Goal: Information Seeking & Learning: Learn about a topic

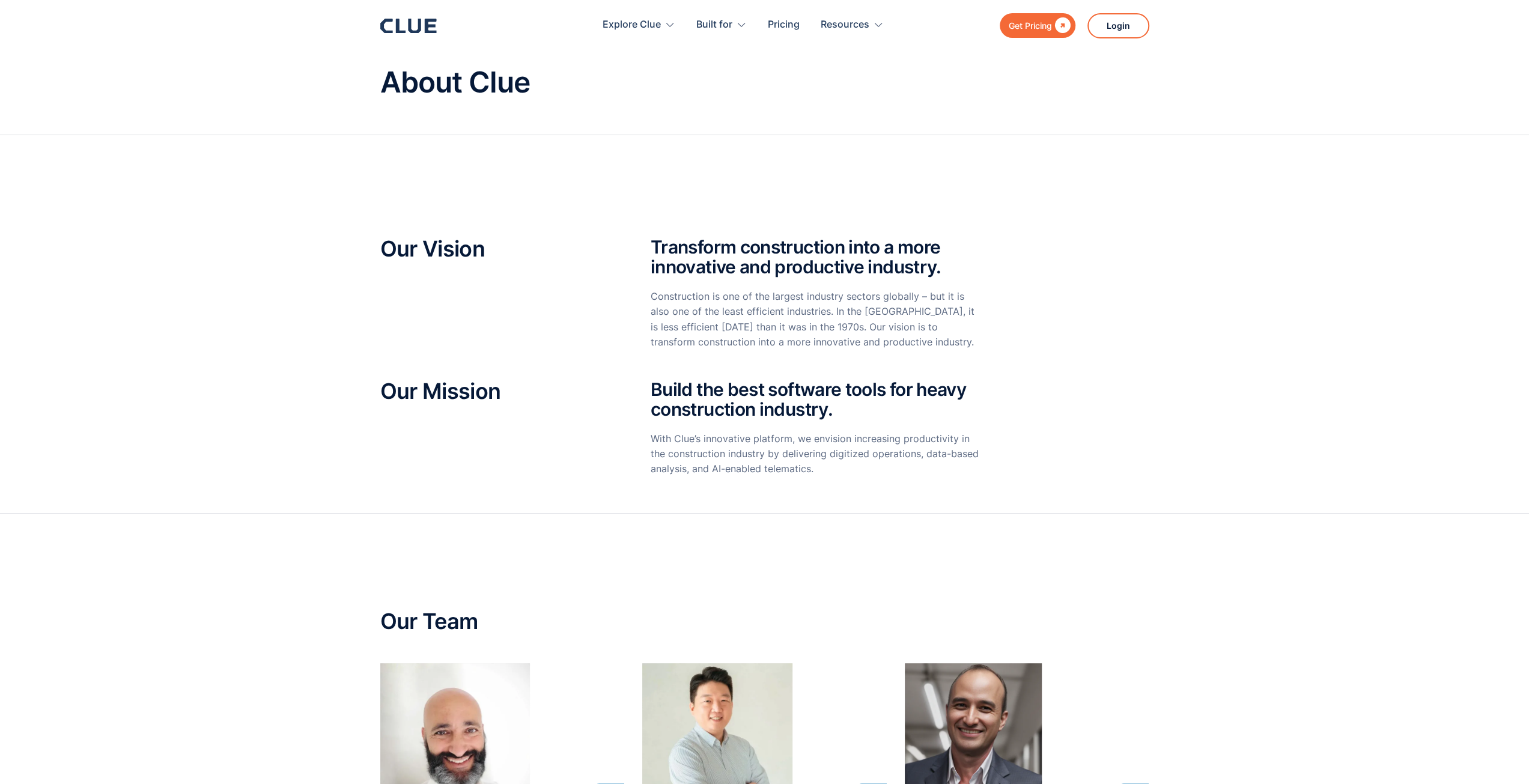
scroll to position [180, 0]
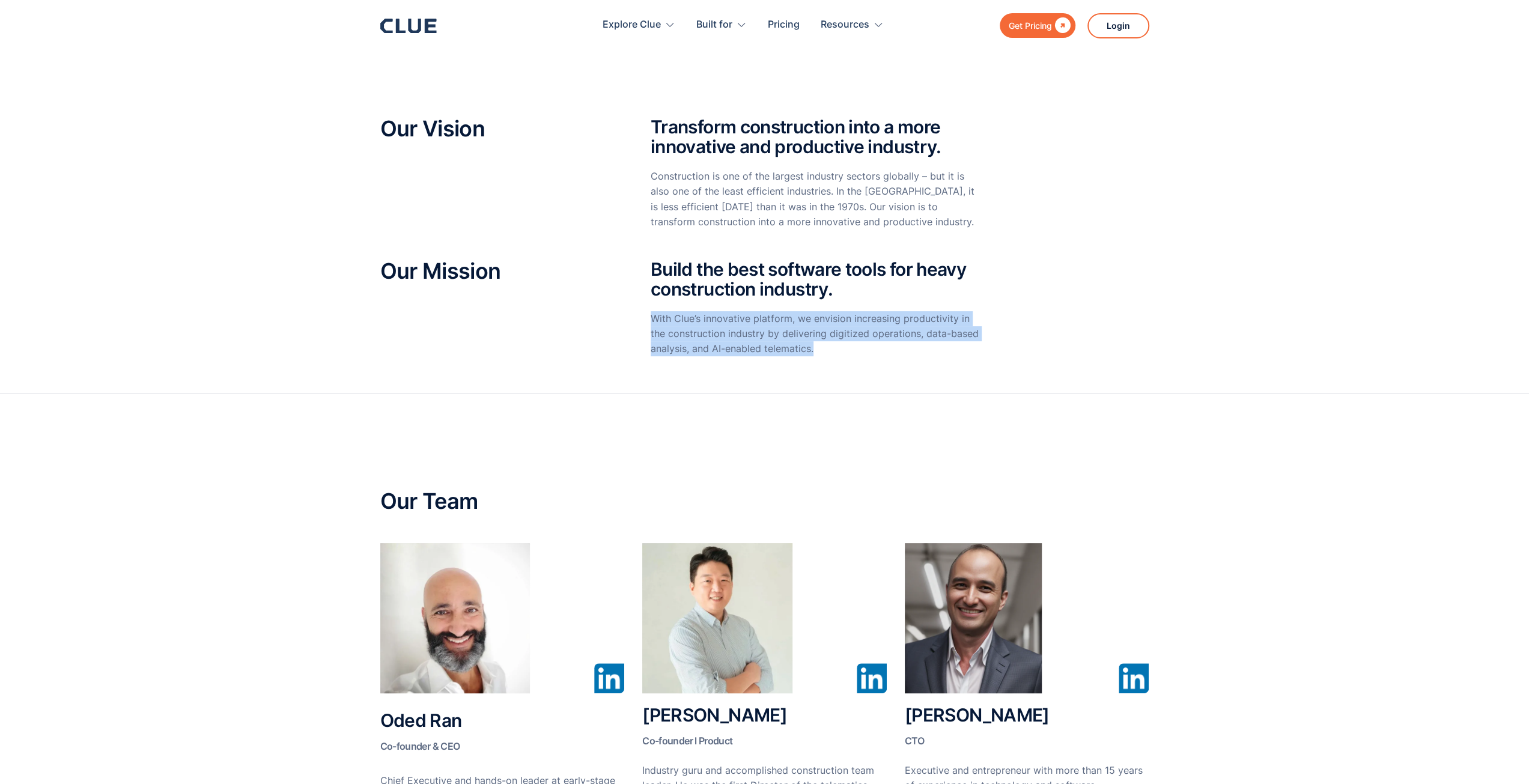
drag, startPoint x: 834, startPoint y: 350, endPoint x: 647, endPoint y: 323, distance: 188.9
click at [647, 323] on div "Our Mission Build the best software tools for heavy construction industry. With…" at bounding box center [765, 315] width 769 height 109
click at [686, 337] on p "With Clue’s innovative platform, we envision increasing productivity in the con…" at bounding box center [815, 334] width 330 height 45
drag, startPoint x: 720, startPoint y: 333, endPoint x: 815, endPoint y: 347, distance: 96.0
click at [815, 347] on p "With Clue’s innovative platform, we envision increasing productivity in the con…" at bounding box center [815, 334] width 330 height 45
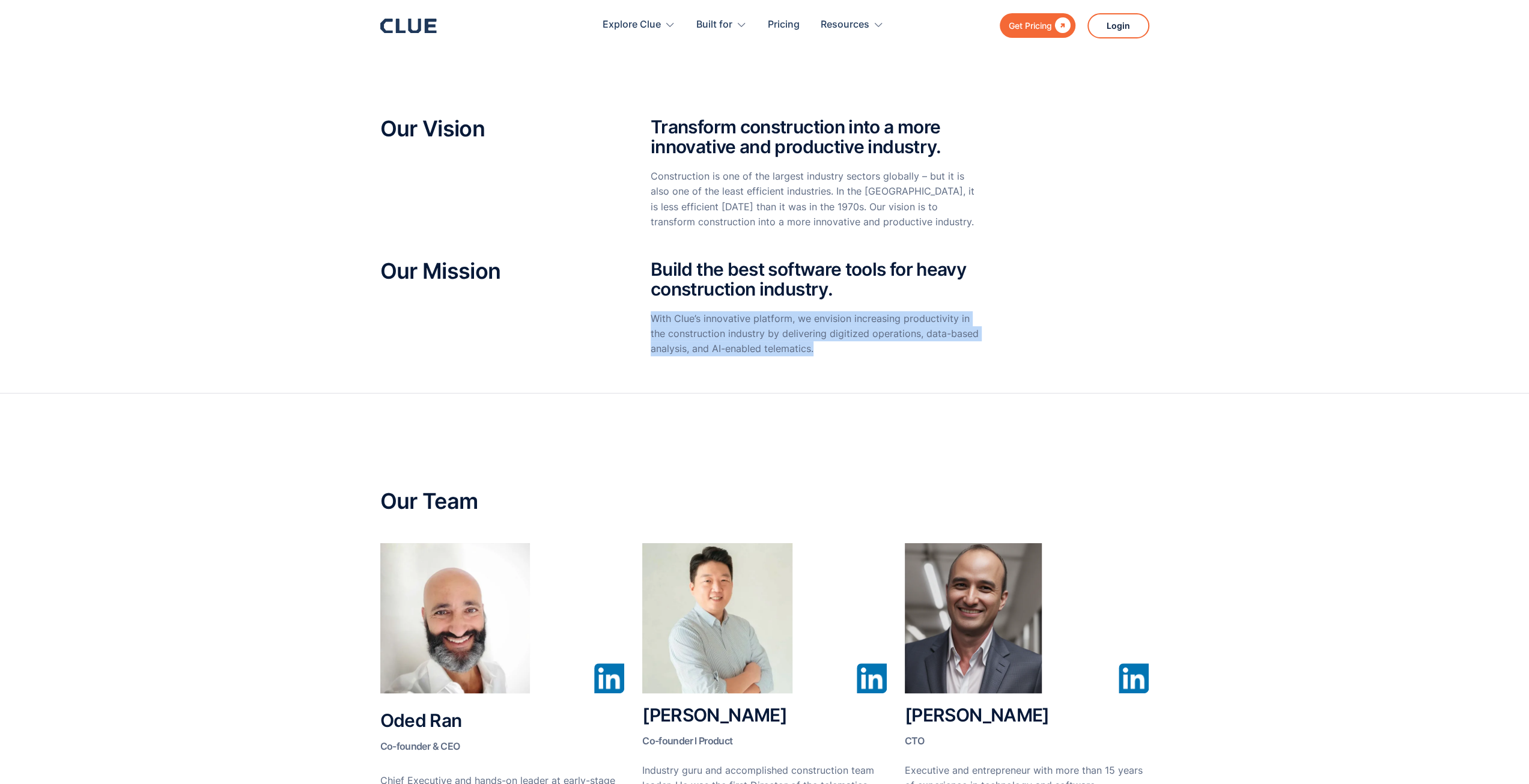
click at [815, 347] on p "With Clue’s innovative platform, we envision increasing productivity in the con…" at bounding box center [815, 334] width 330 height 45
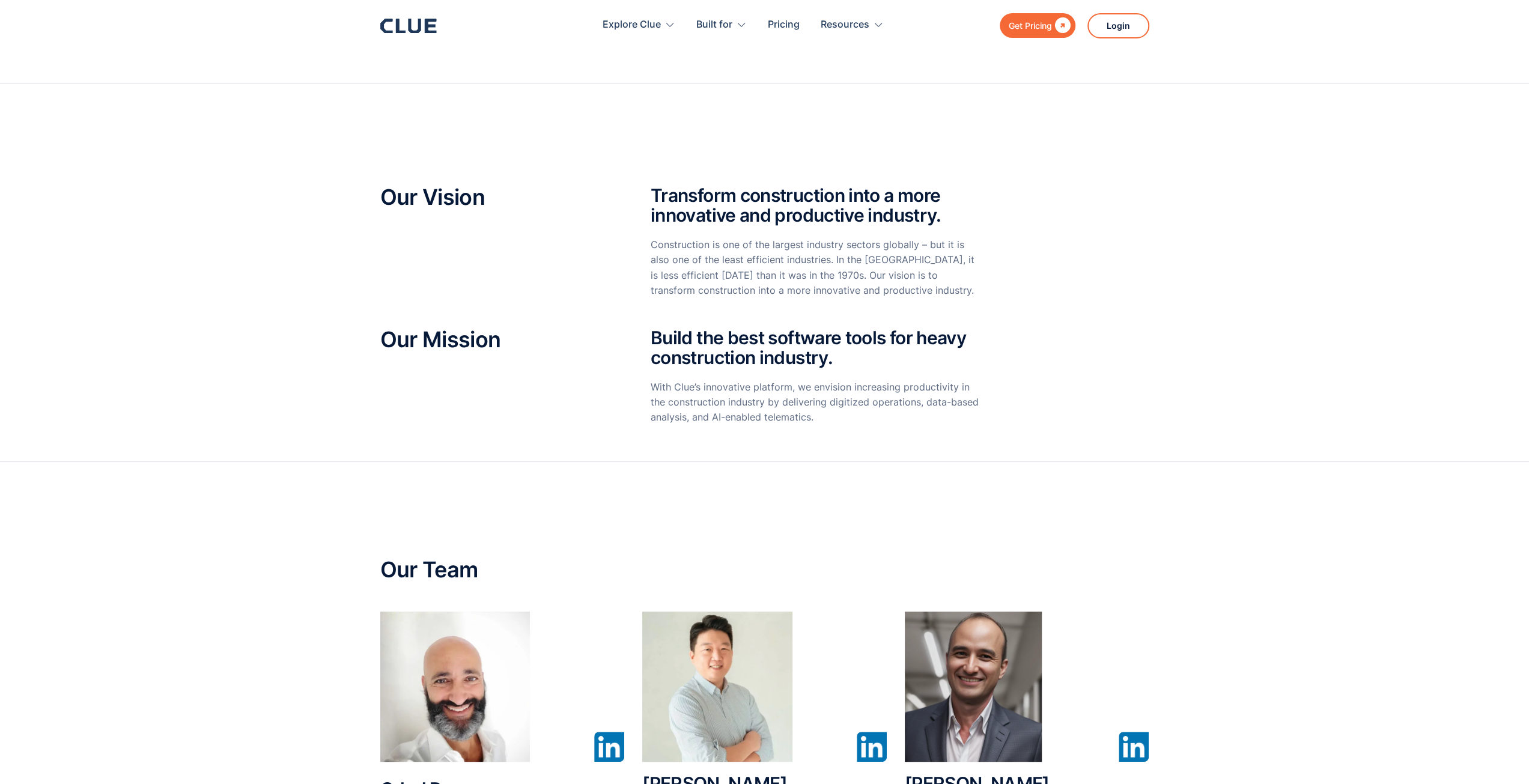
scroll to position [0, 0]
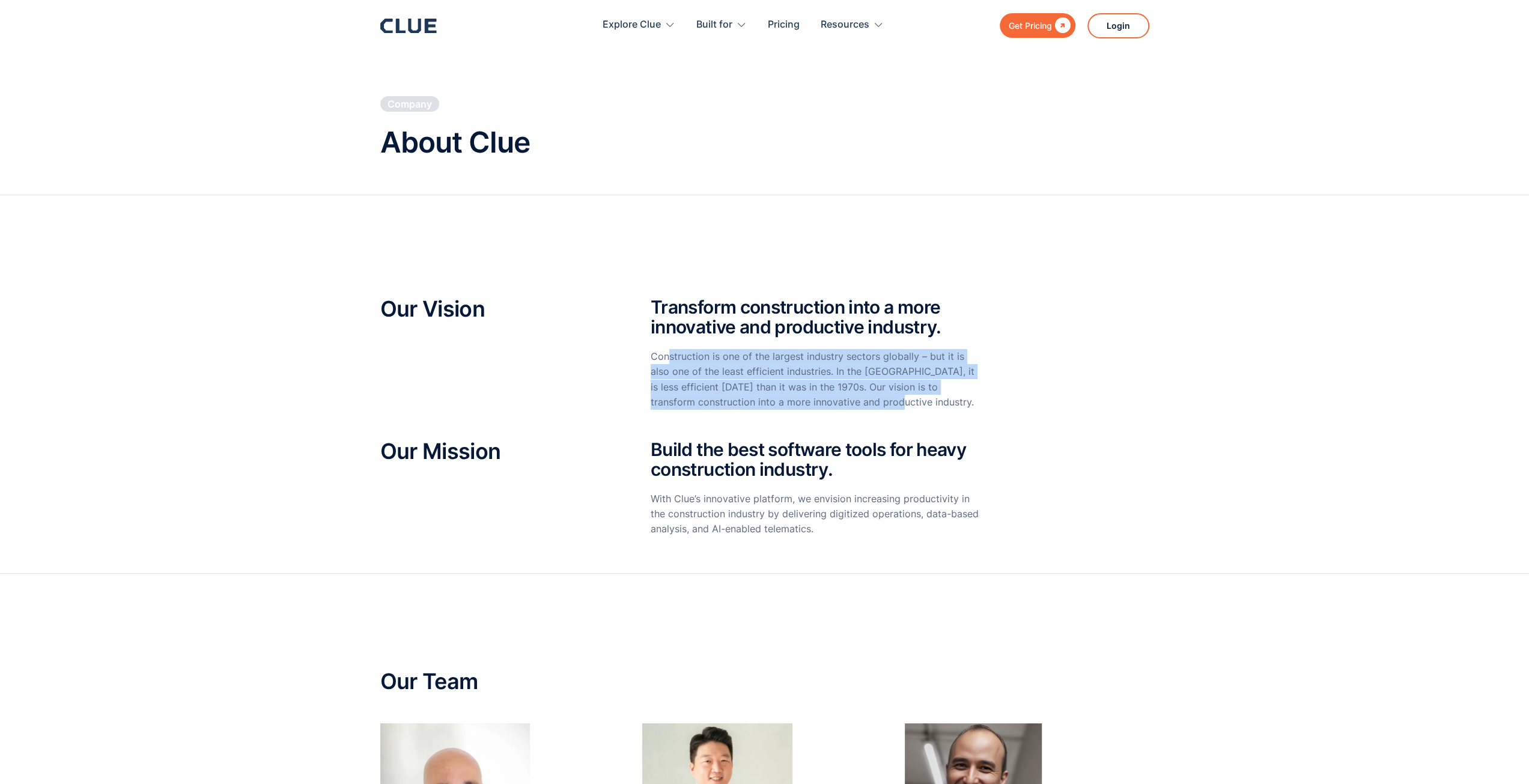
drag, startPoint x: 670, startPoint y: 353, endPoint x: 883, endPoint y: 401, distance: 218.3
click at [883, 401] on p "Construction is one of the largest industry sectors globally – but it is also o…" at bounding box center [815, 379] width 330 height 60
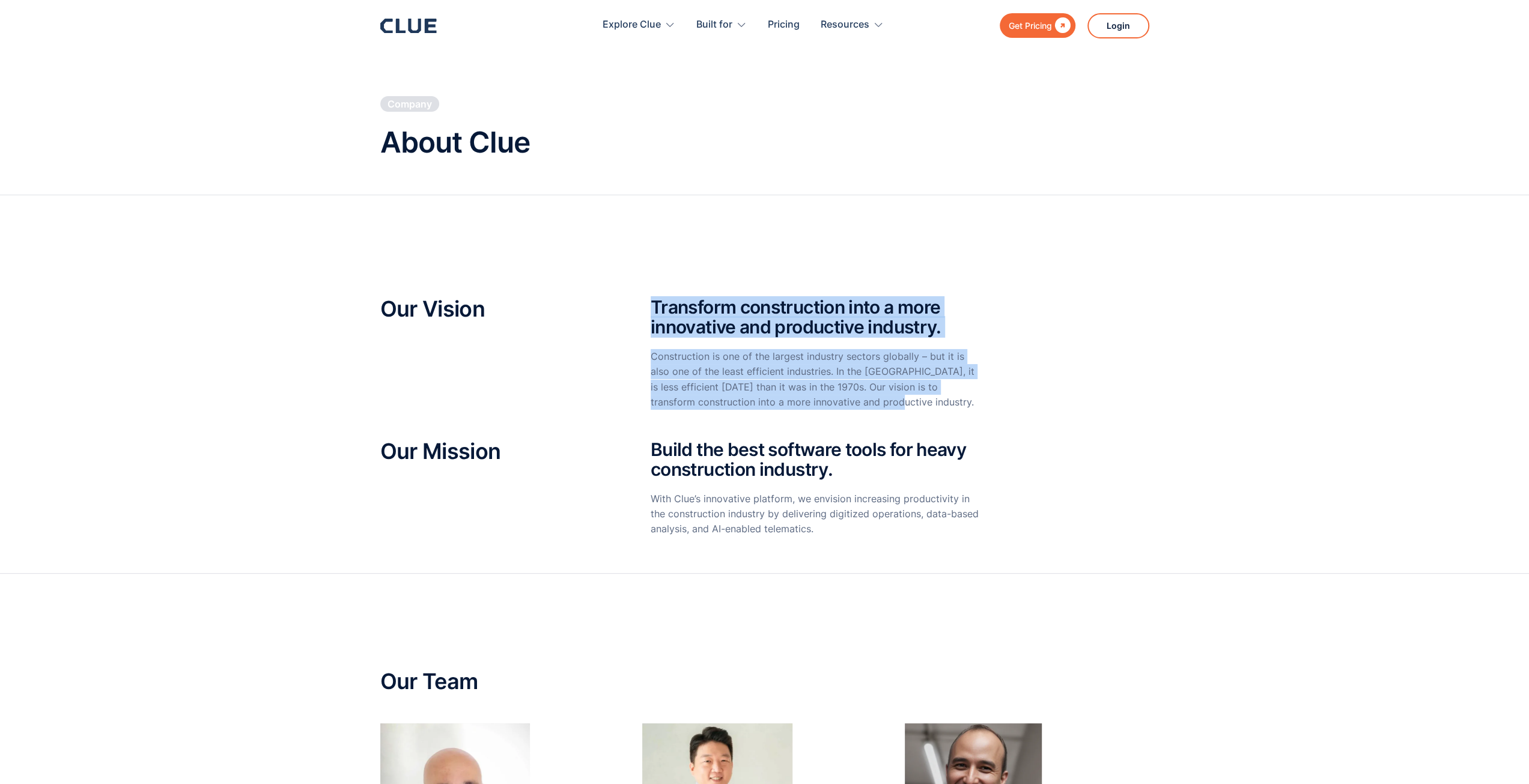
drag, startPoint x: 885, startPoint y: 401, endPoint x: 614, endPoint y: 342, distance: 277.3
click at [614, 342] on div "Our Vision Transform construction into a more innovative and productive industr…" at bounding box center [765, 359] width 769 height 124
click at [717, 342] on div "Transform construction into a more innovative and productive industry. Construc…" at bounding box center [815, 359] width 330 height 124
drag, startPoint x: 660, startPoint y: 316, endPoint x: 876, endPoint y: 401, distance: 232.1
click at [876, 401] on div "Transform construction into a more innovative and productive industry. Construc…" at bounding box center [815, 359] width 330 height 124
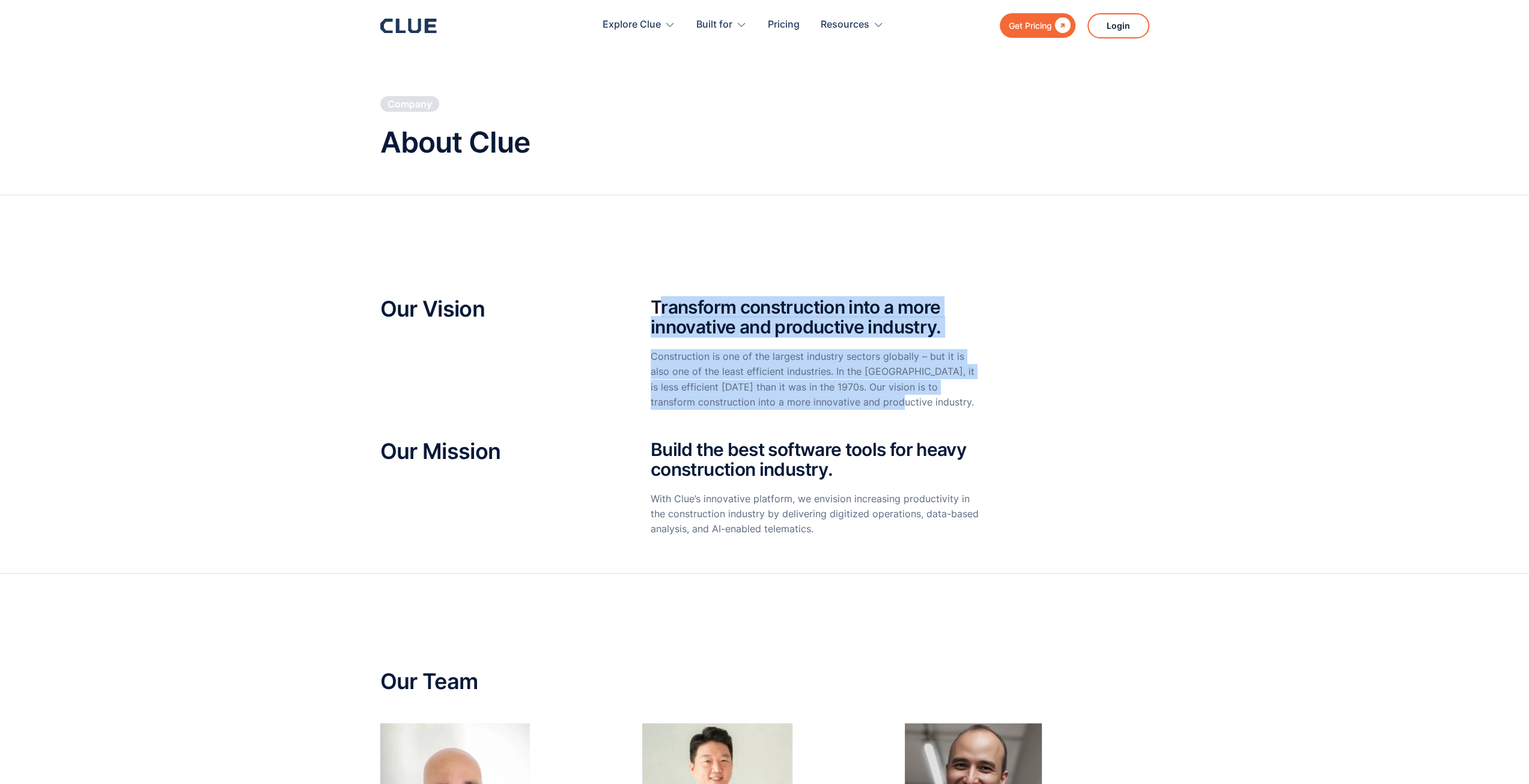
click at [876, 401] on p "Construction is one of the largest industry sectors globally – but it is also o…" at bounding box center [815, 379] width 330 height 60
drag, startPoint x: 810, startPoint y: 392, endPoint x: 644, endPoint y: 312, distance: 184.3
click at [644, 312] on div "Our Vision Transform construction into a more innovative and productive industr…" at bounding box center [765, 359] width 769 height 124
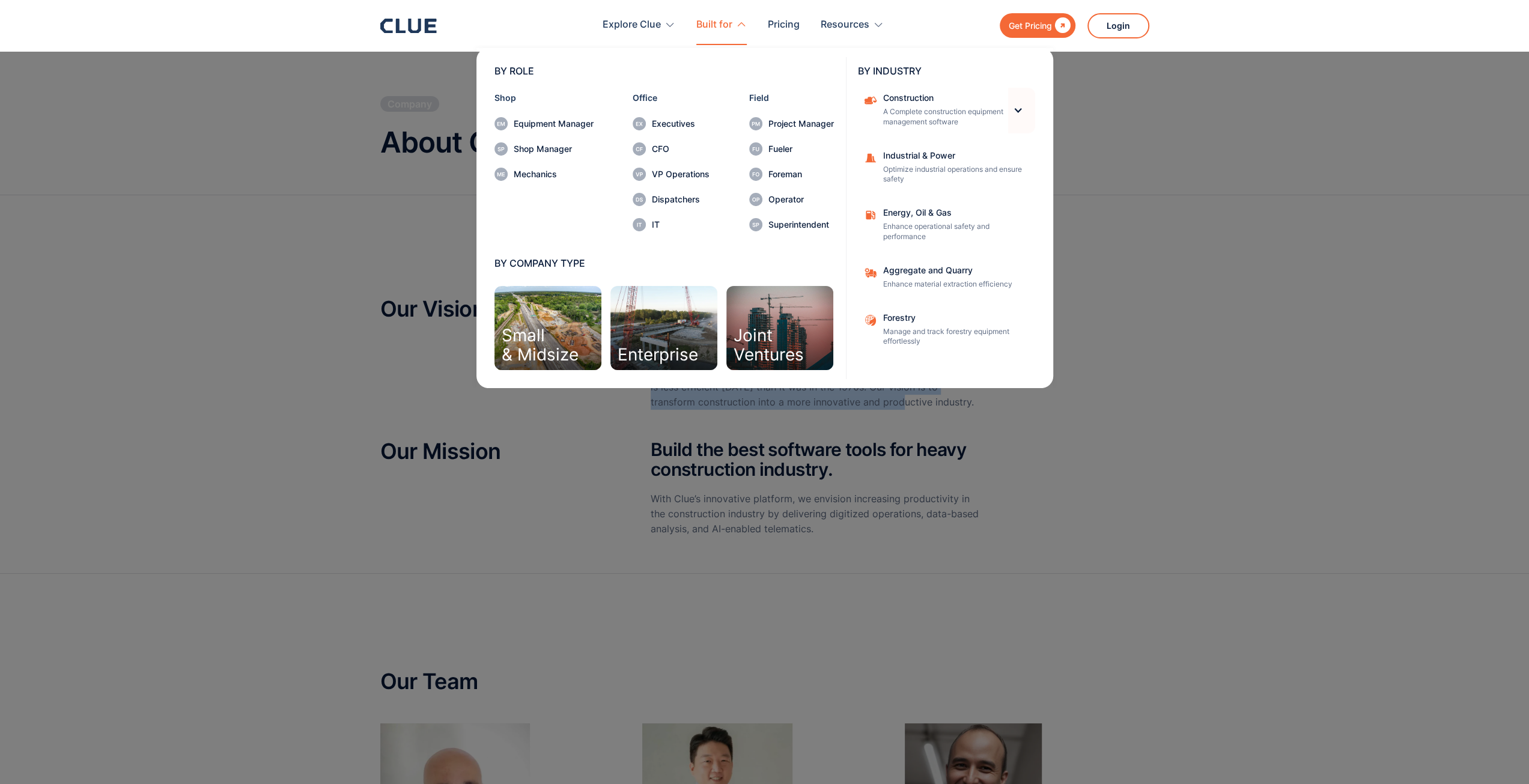
click at [1009, 111] on div at bounding box center [1021, 111] width 26 height 45
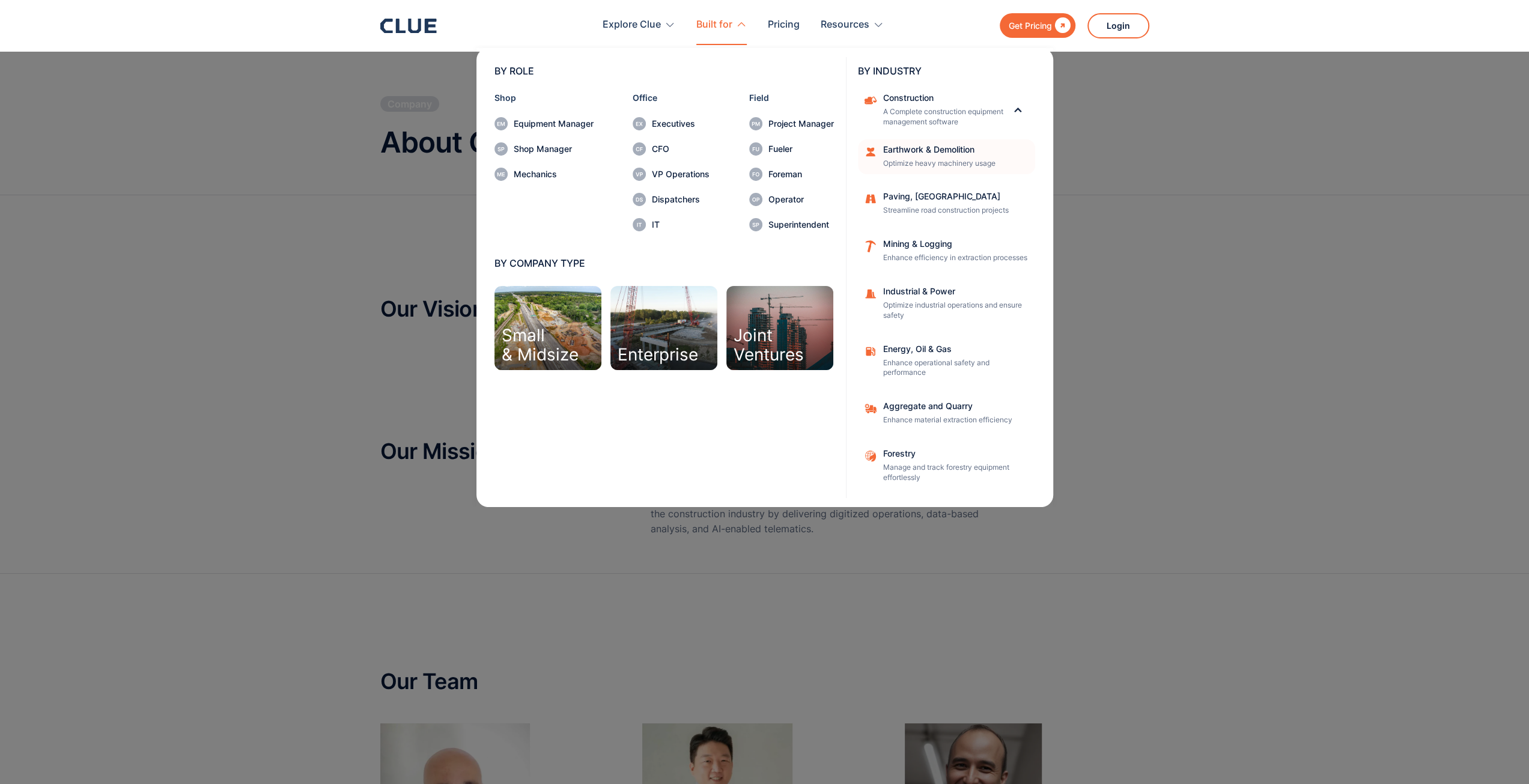
click at [921, 158] on p "Optimize heavy machinery usage" at bounding box center [955, 163] width 144 height 10
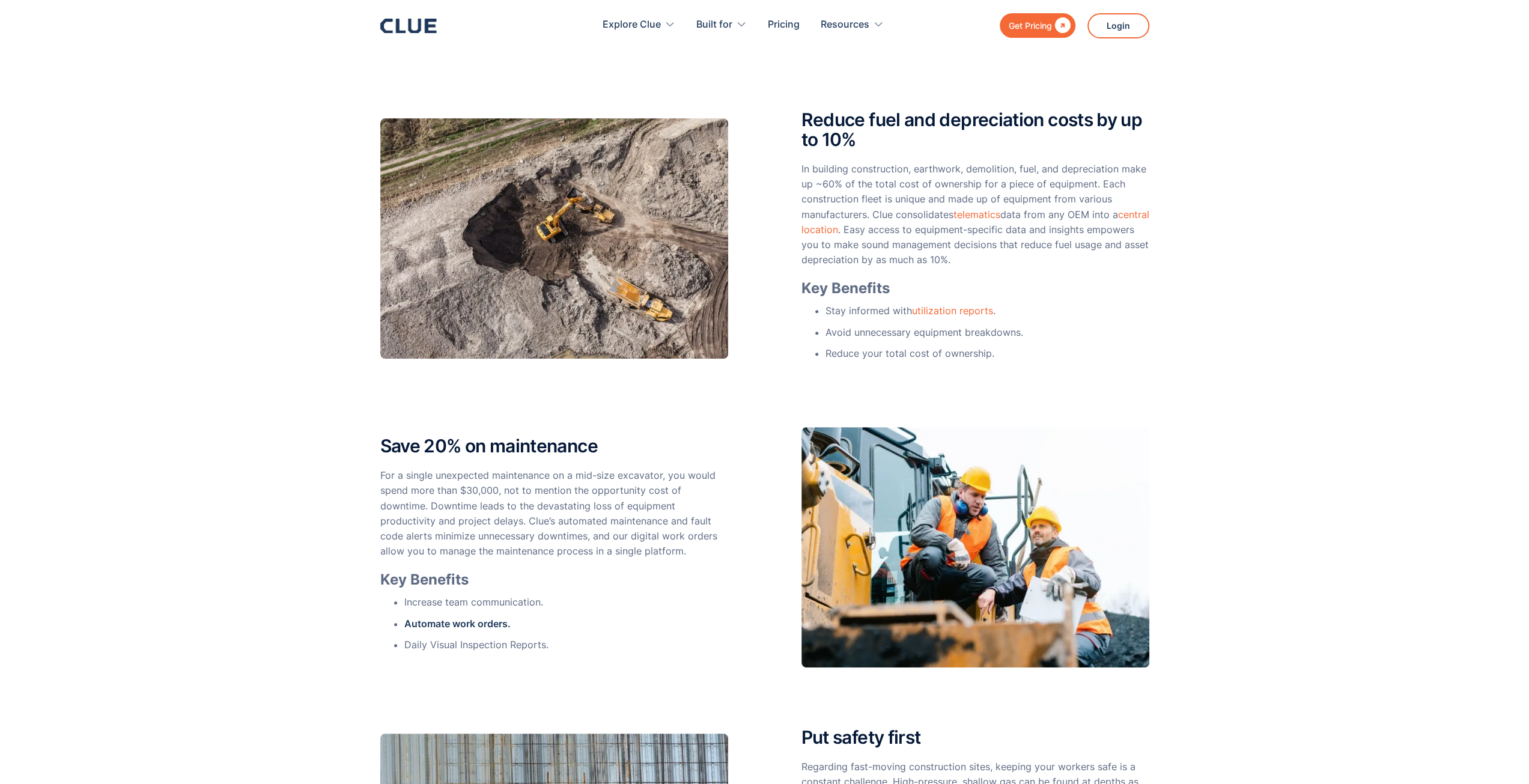
scroll to position [300, 0]
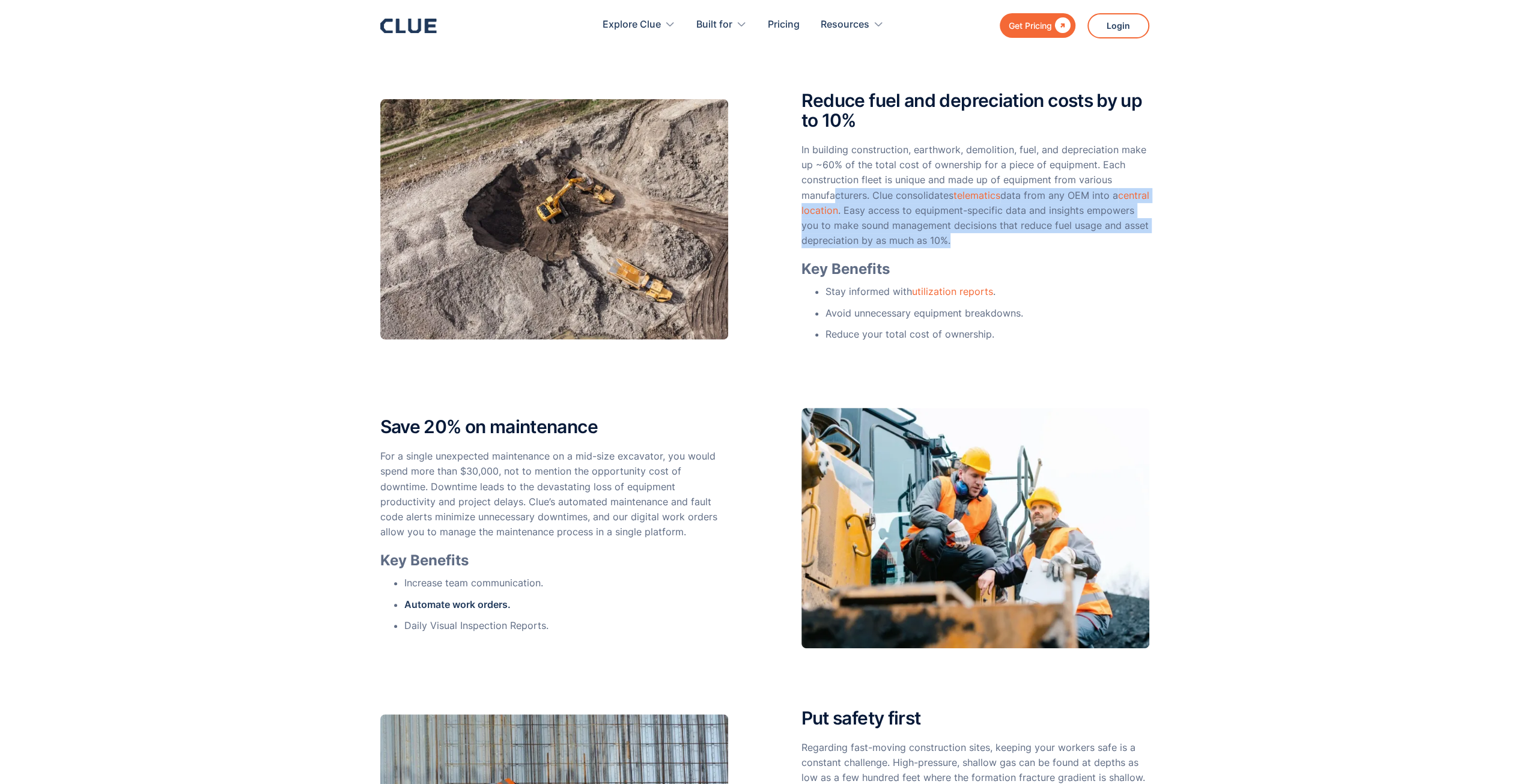
drag, startPoint x: 835, startPoint y: 192, endPoint x: 1080, endPoint y: 239, distance: 249.5
click at [1080, 240] on p "In building construction, earthwork, demolition, fuel, and depreciation make up…" at bounding box center [976, 195] width 348 height 106
click at [1080, 239] on p "In building construction, earthwork, demolition, fuel, and depreciation make up…" at bounding box center [976, 195] width 348 height 106
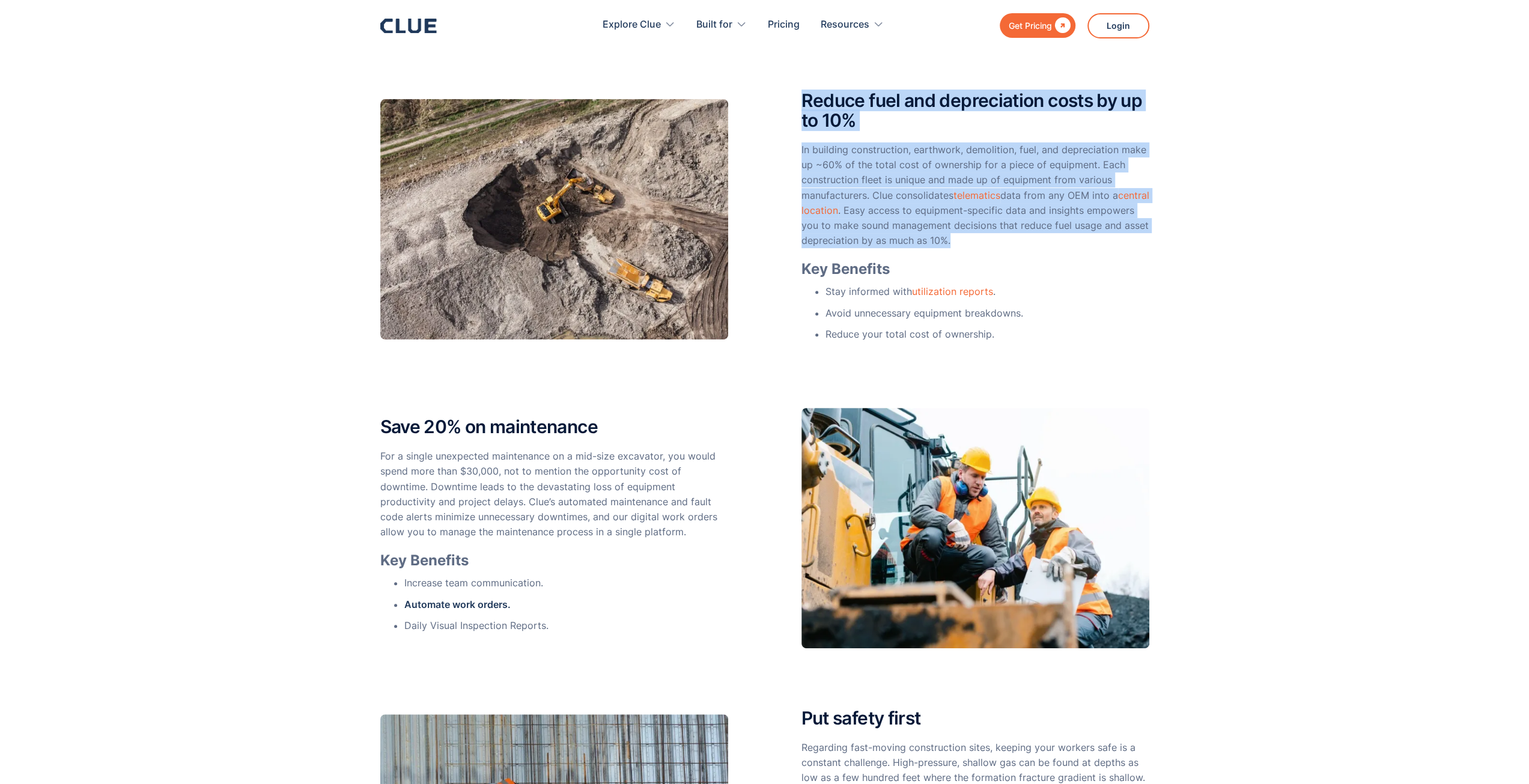
drag, startPoint x: 1046, startPoint y: 235, endPoint x: 799, endPoint y: 107, distance: 278.2
click at [799, 107] on div "Reduce fuel and depreciation costs by up to 10% In building construction, earth…" at bounding box center [765, 219] width 769 height 257
click at [799, 106] on div "Reduce fuel and depreciation costs by up to 10% In building construction, earth…" at bounding box center [765, 219] width 769 height 257
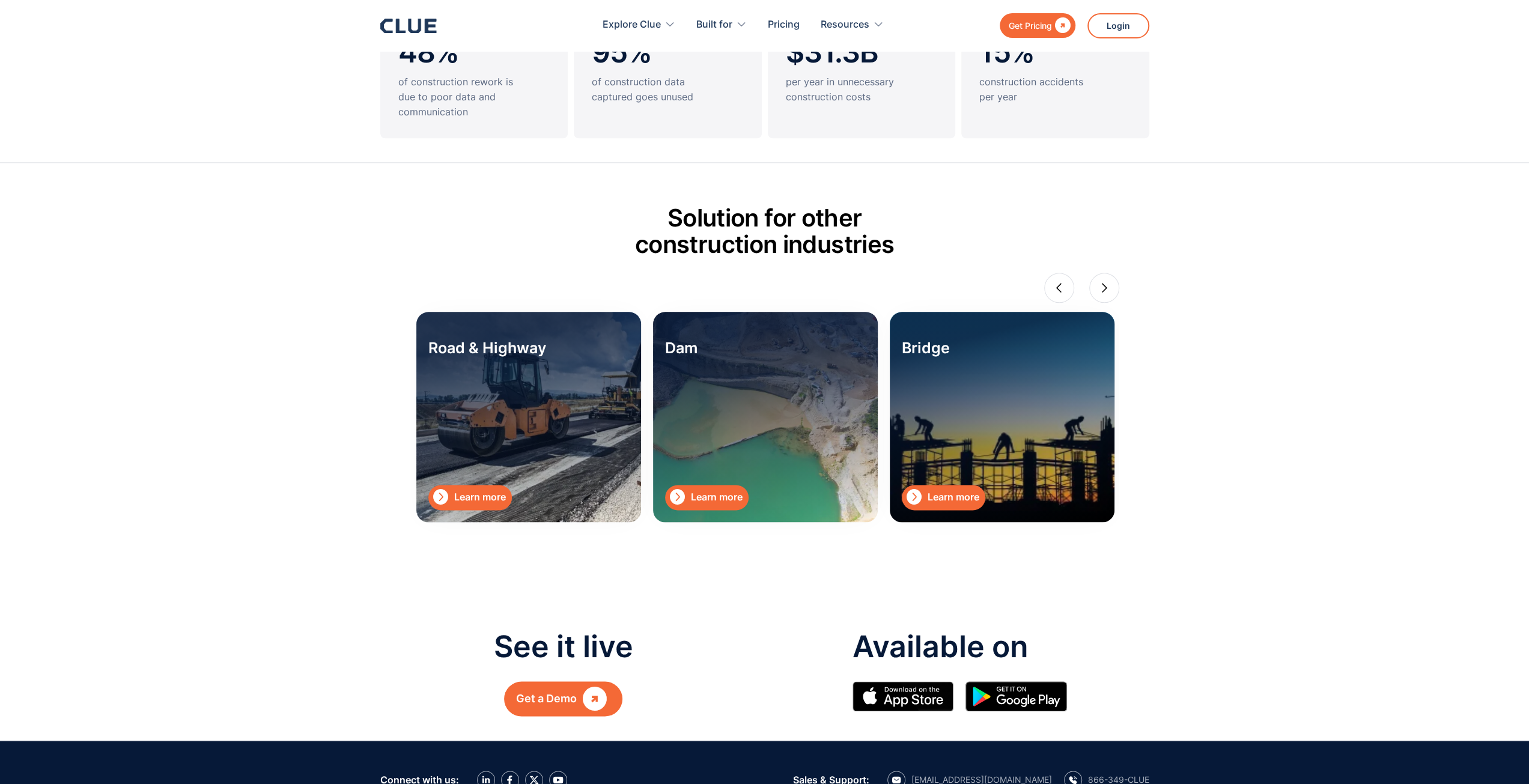
scroll to position [1322, 0]
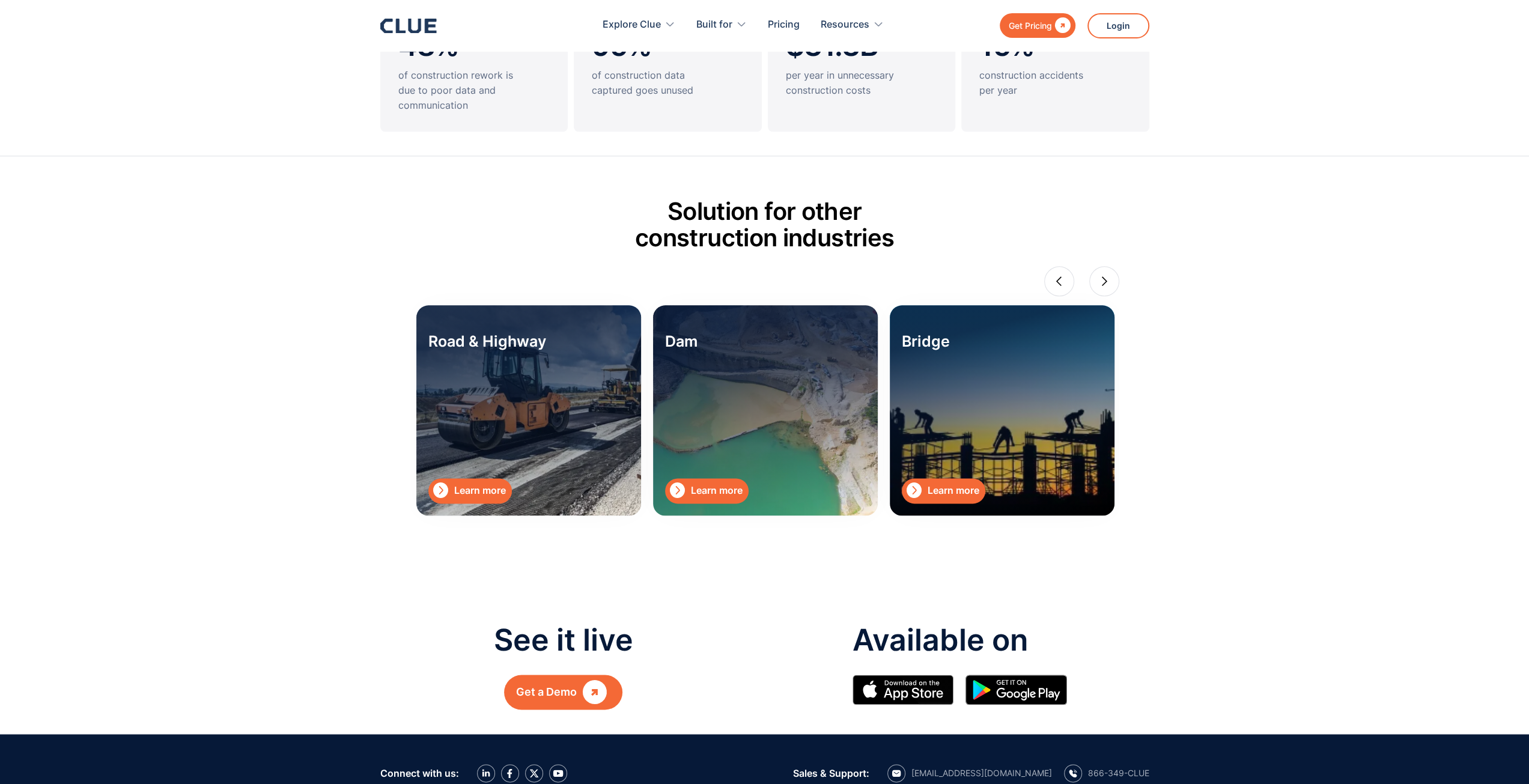
click at [481, 486] on div "Learn more" at bounding box center [480, 490] width 52 height 15
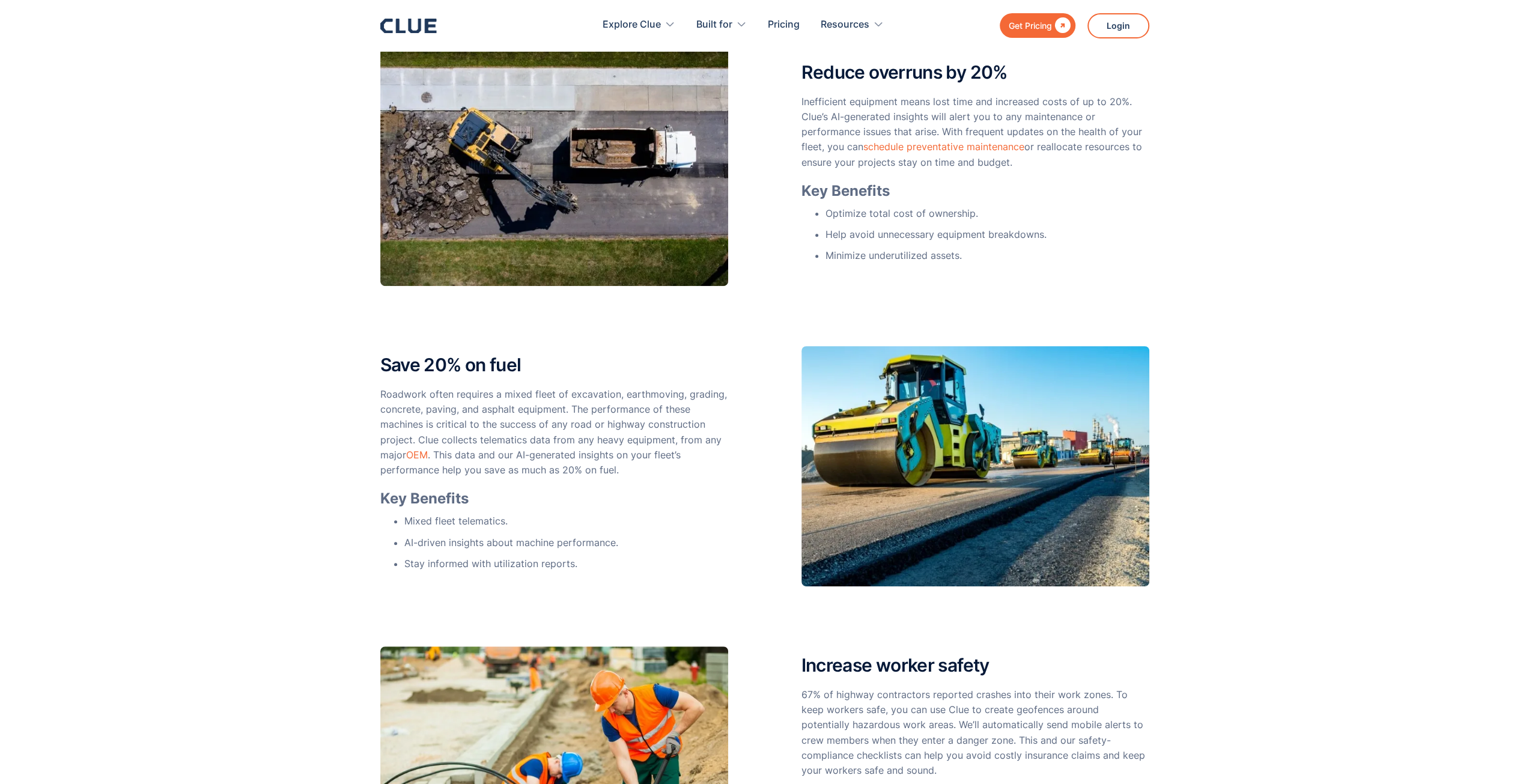
scroll to position [420, 0]
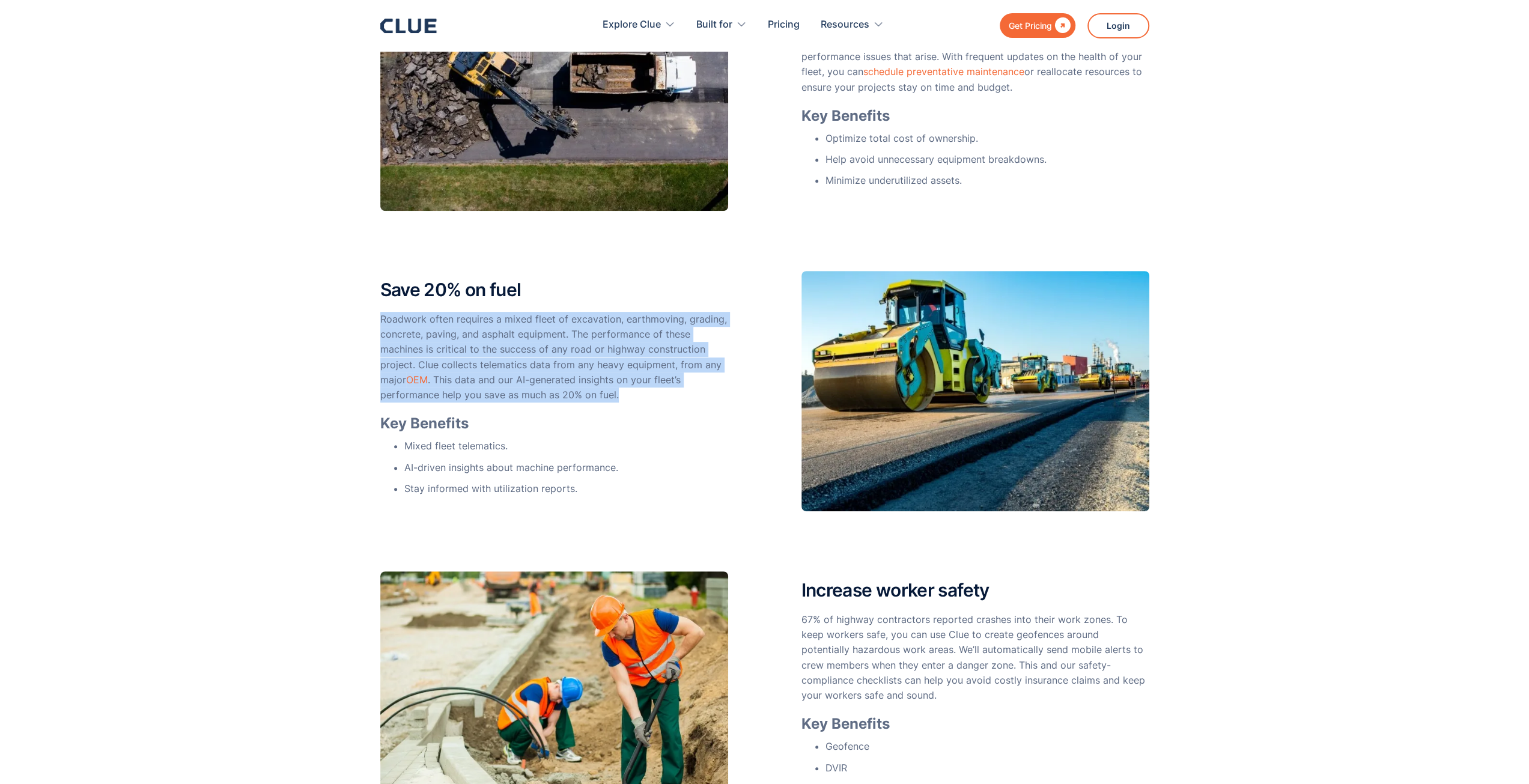
drag, startPoint x: 382, startPoint y: 325, endPoint x: 651, endPoint y: 396, distance: 278.2
click at [651, 396] on p "Roadwork often requires a mixed fleet of excavation, earthmoving, grading, conc…" at bounding box center [555, 357] width 348 height 91
click at [651, 396] on p "Roadwork often requires a mixed fleet of excavation, earthmoving, grading, conc…" at bounding box center [555, 357] width 348 height 91
drag, startPoint x: 641, startPoint y: 395, endPoint x: 383, endPoint y: 295, distance: 276.7
click at [383, 295] on div "Save 20% on fuel Roadwork often requires a mixed fleet of excavation, earthmovi…" at bounding box center [555, 391] width 348 height 222
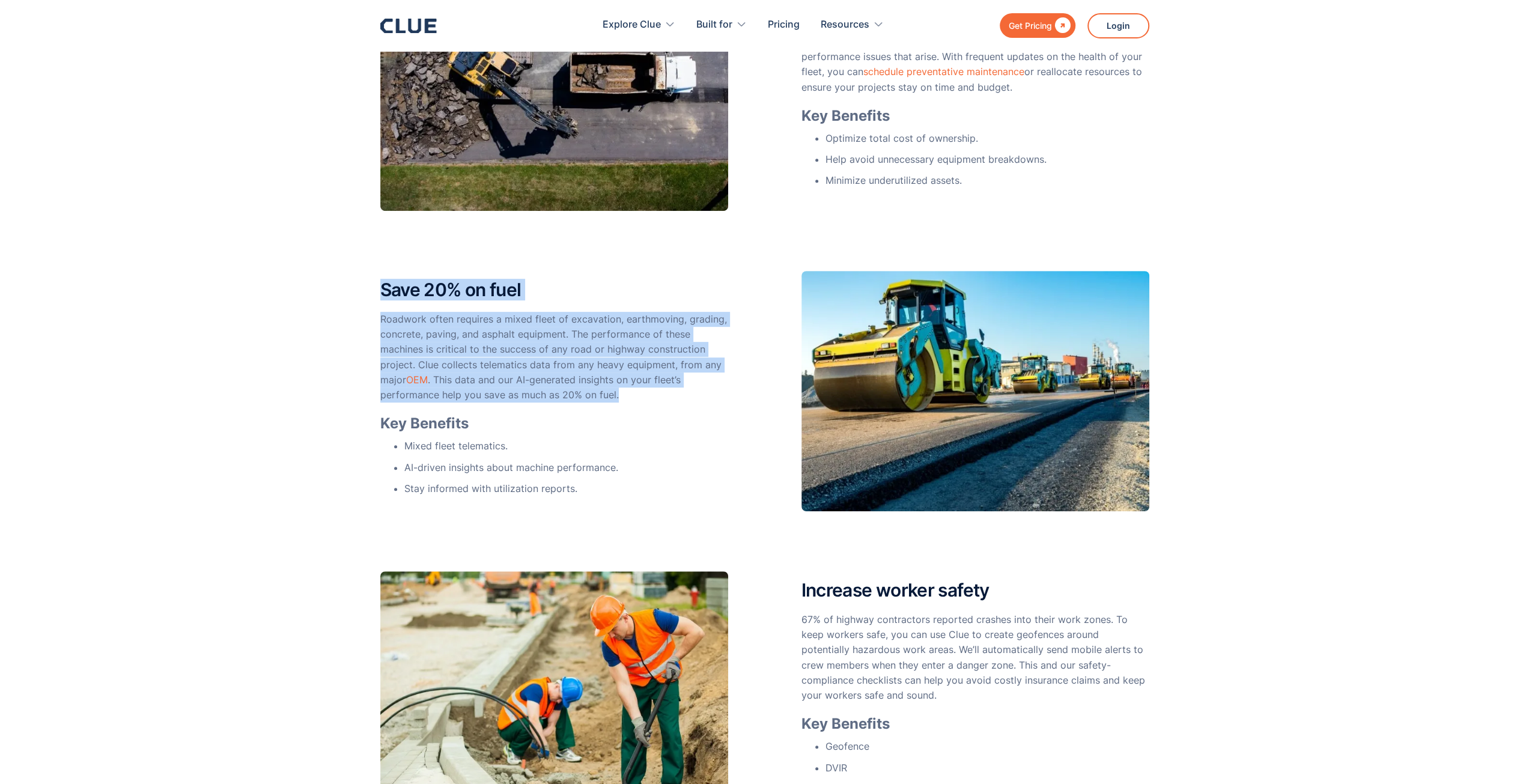
click at [379, 293] on div "Reduce overruns by 20% Inefficient equipment means lost time and increased cost…" at bounding box center [764, 355] width 1529 height 962
drag, startPoint x: 381, startPoint y: 315, endPoint x: 635, endPoint y: 388, distance: 264.3
click at [635, 388] on p "Roadwork often requires a mixed fleet of excavation, earthmoving, grading, conc…" at bounding box center [555, 357] width 348 height 91
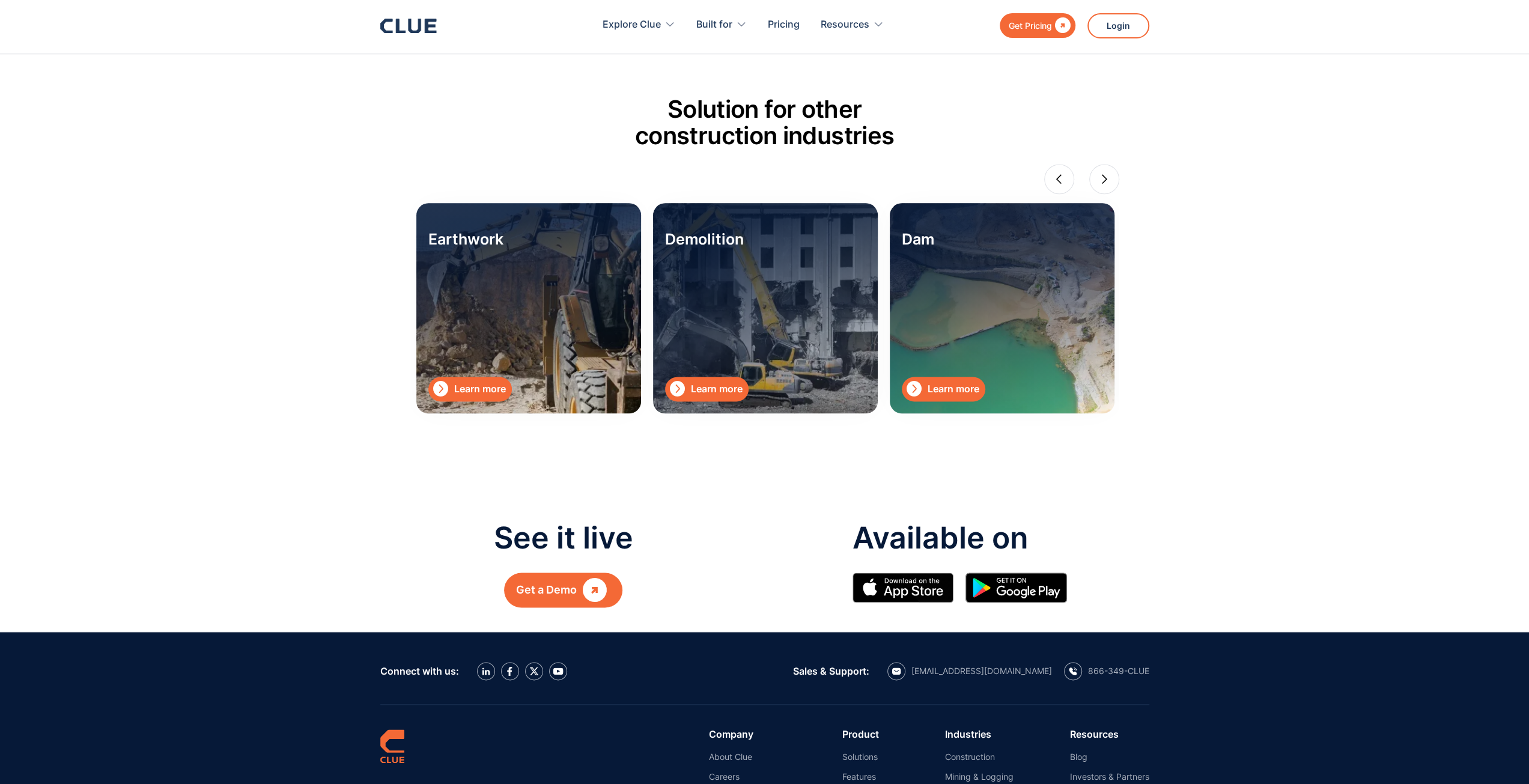
scroll to position [1263, 0]
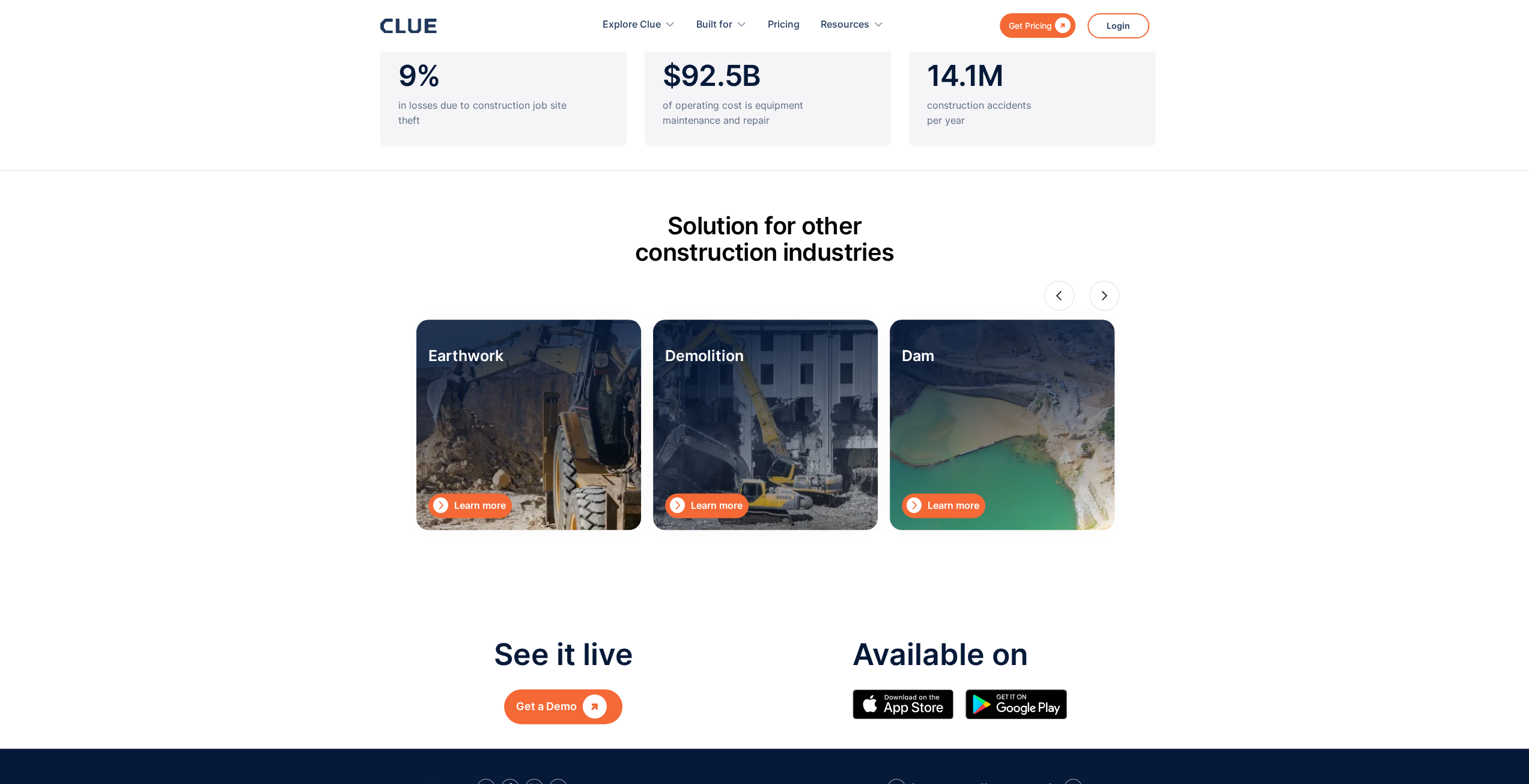
click at [709, 384] on div "Demolition  Learn more" at bounding box center [766, 425] width 224 height 210
click at [722, 508] on div "Learn more" at bounding box center [717, 505] width 52 height 15
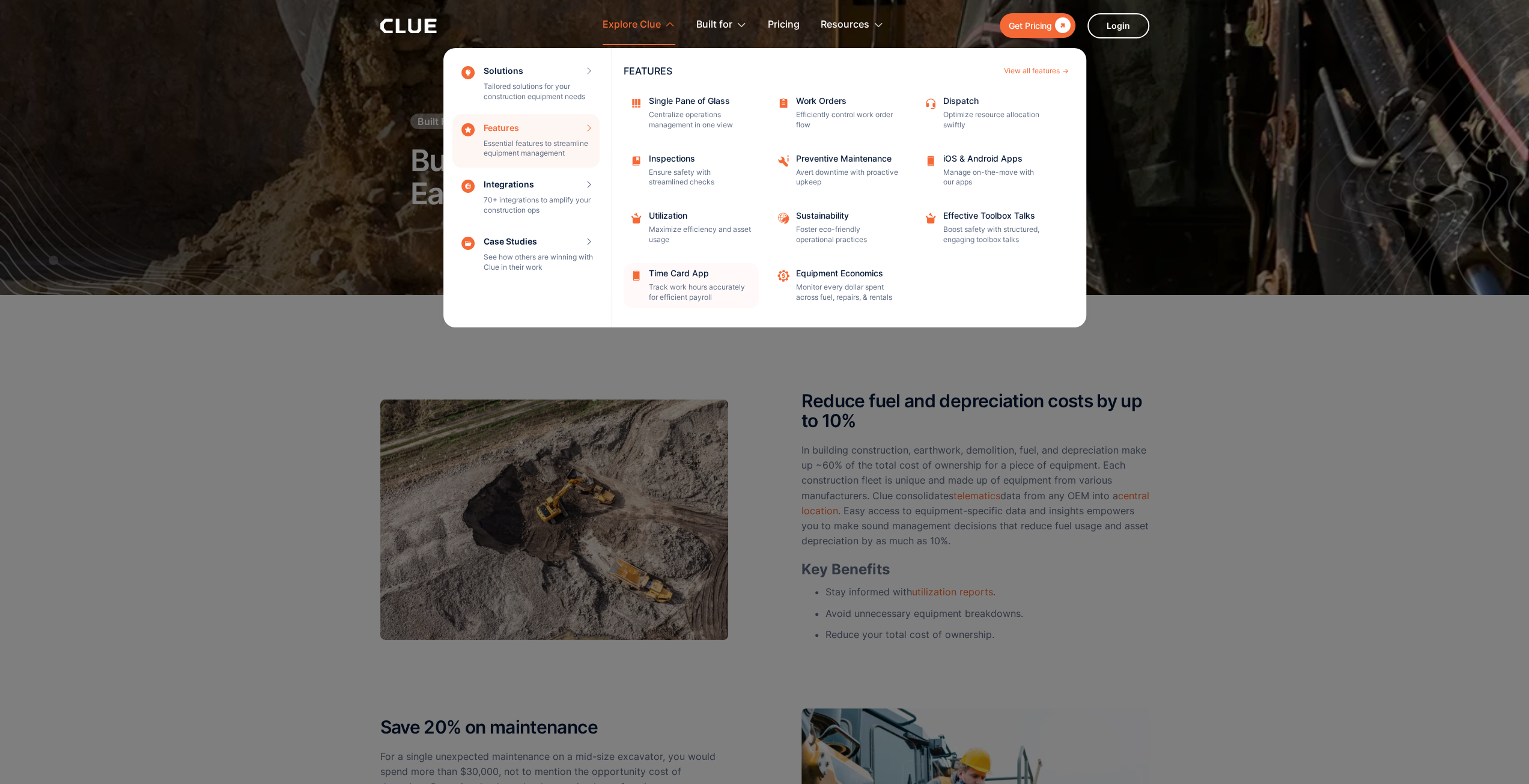
click at [708, 277] on div "Time Card App" at bounding box center [700, 273] width 102 height 9
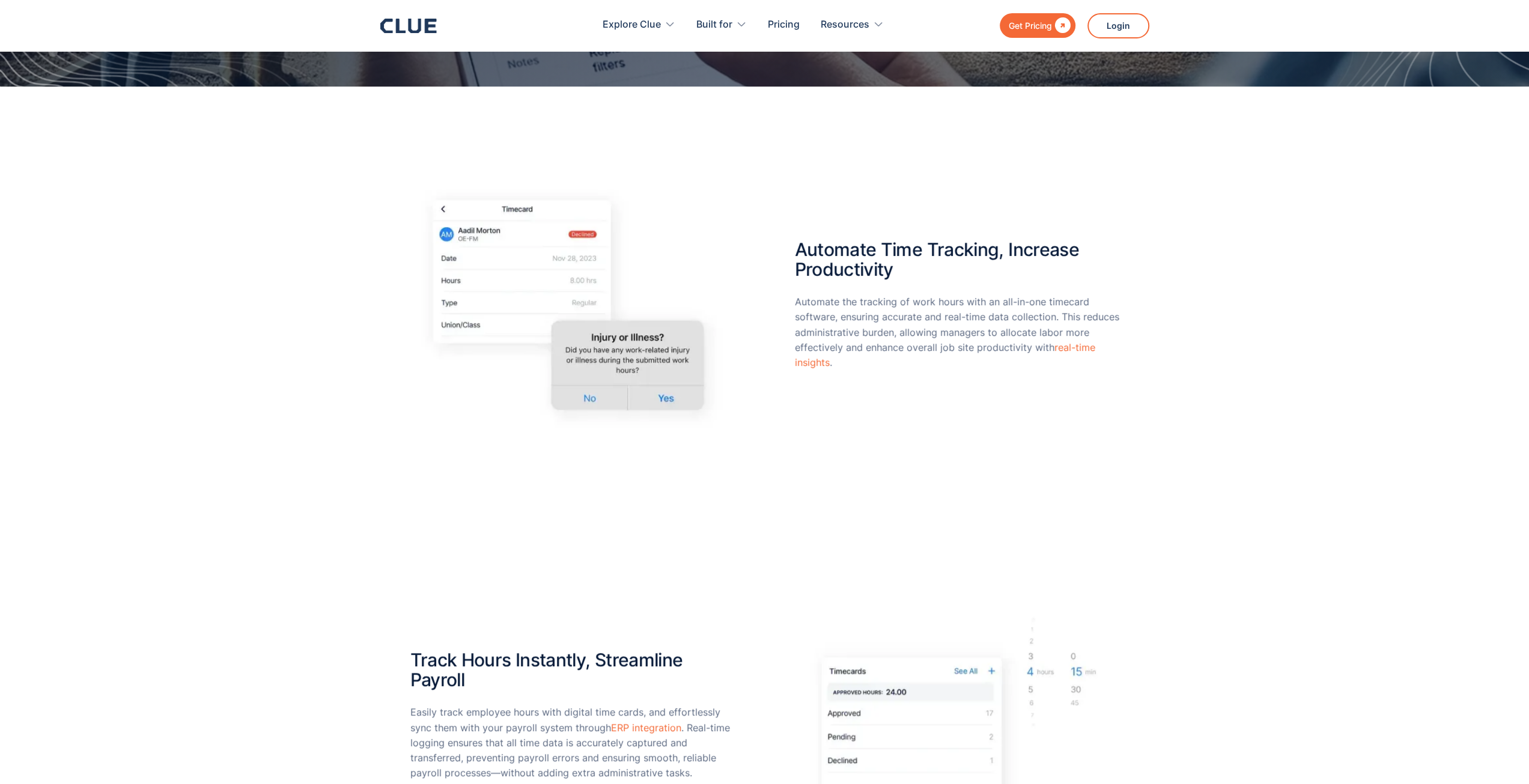
scroll to position [361, 0]
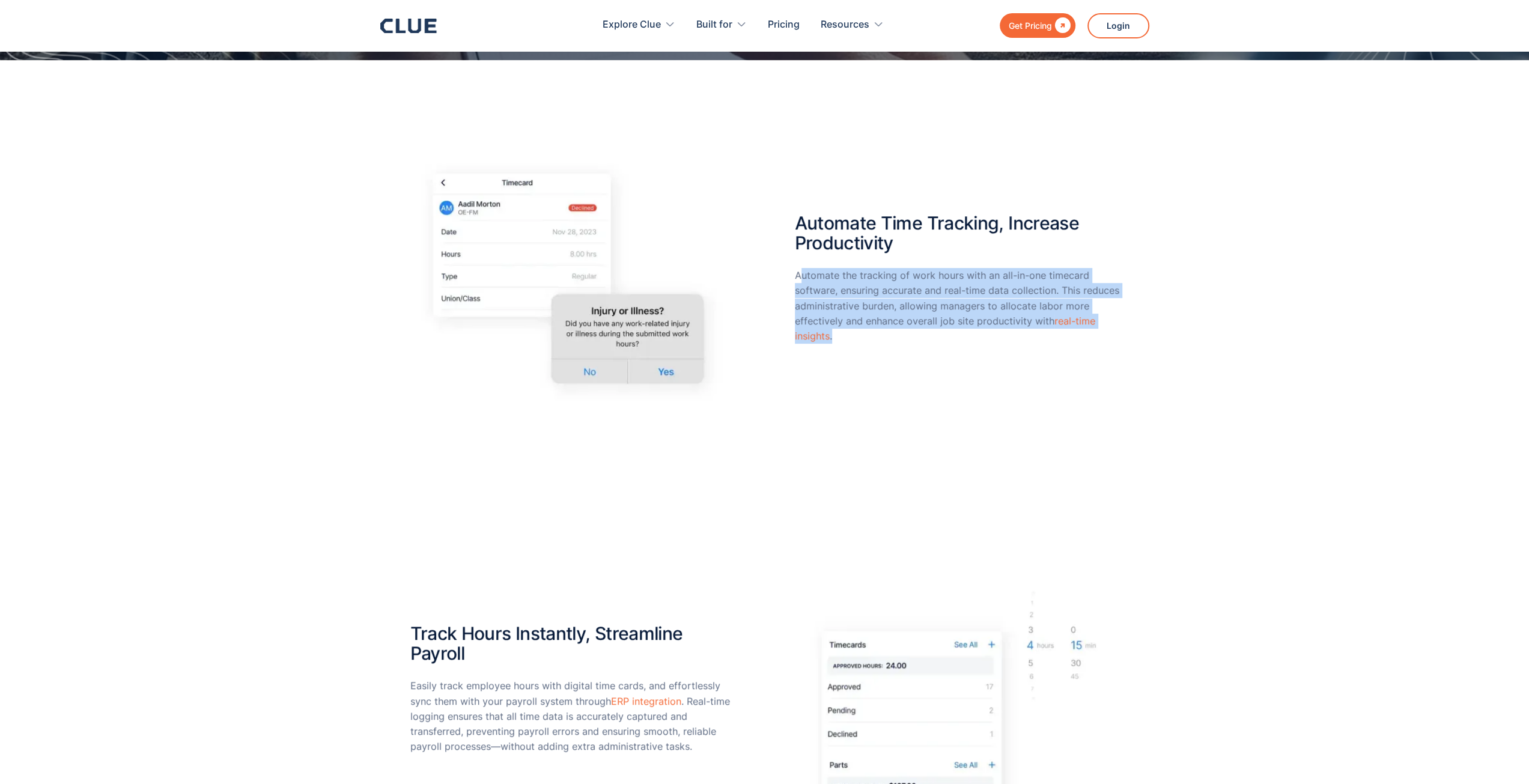
drag, startPoint x: 800, startPoint y: 281, endPoint x: 893, endPoint y: 331, distance: 105.6
click at [893, 331] on p "Automate the tracking of work hours with an all-in-one timecard software, ensur…" at bounding box center [957, 305] width 325 height 76
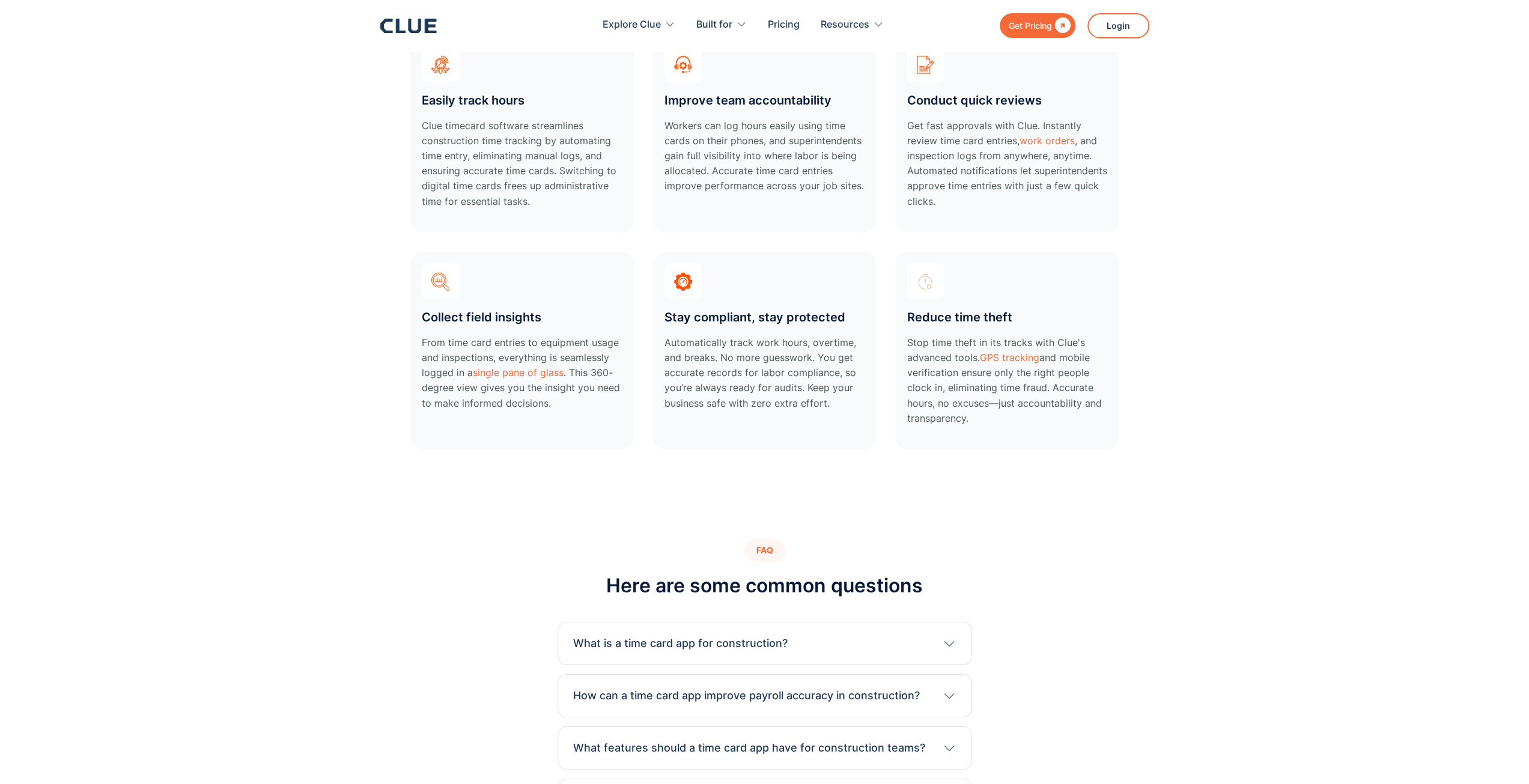
scroll to position [3725, 0]
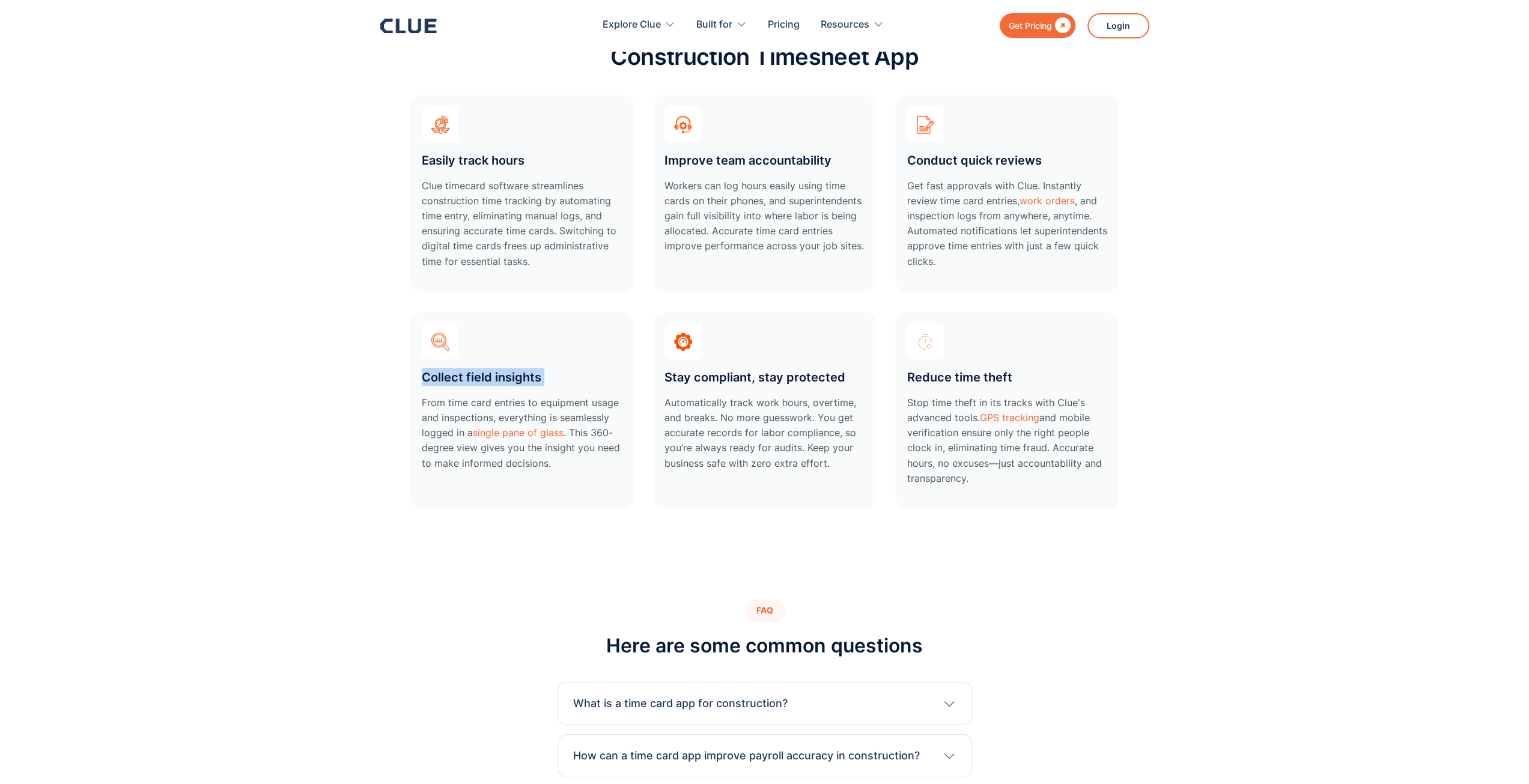
drag, startPoint x: 293, startPoint y: 388, endPoint x: 288, endPoint y: 401, distance: 13.9
click at [289, 399] on section "Benefits of Clue’s Construction Construction Timesheet App Easily track hours C…" at bounding box center [764, 254] width 1529 height 570
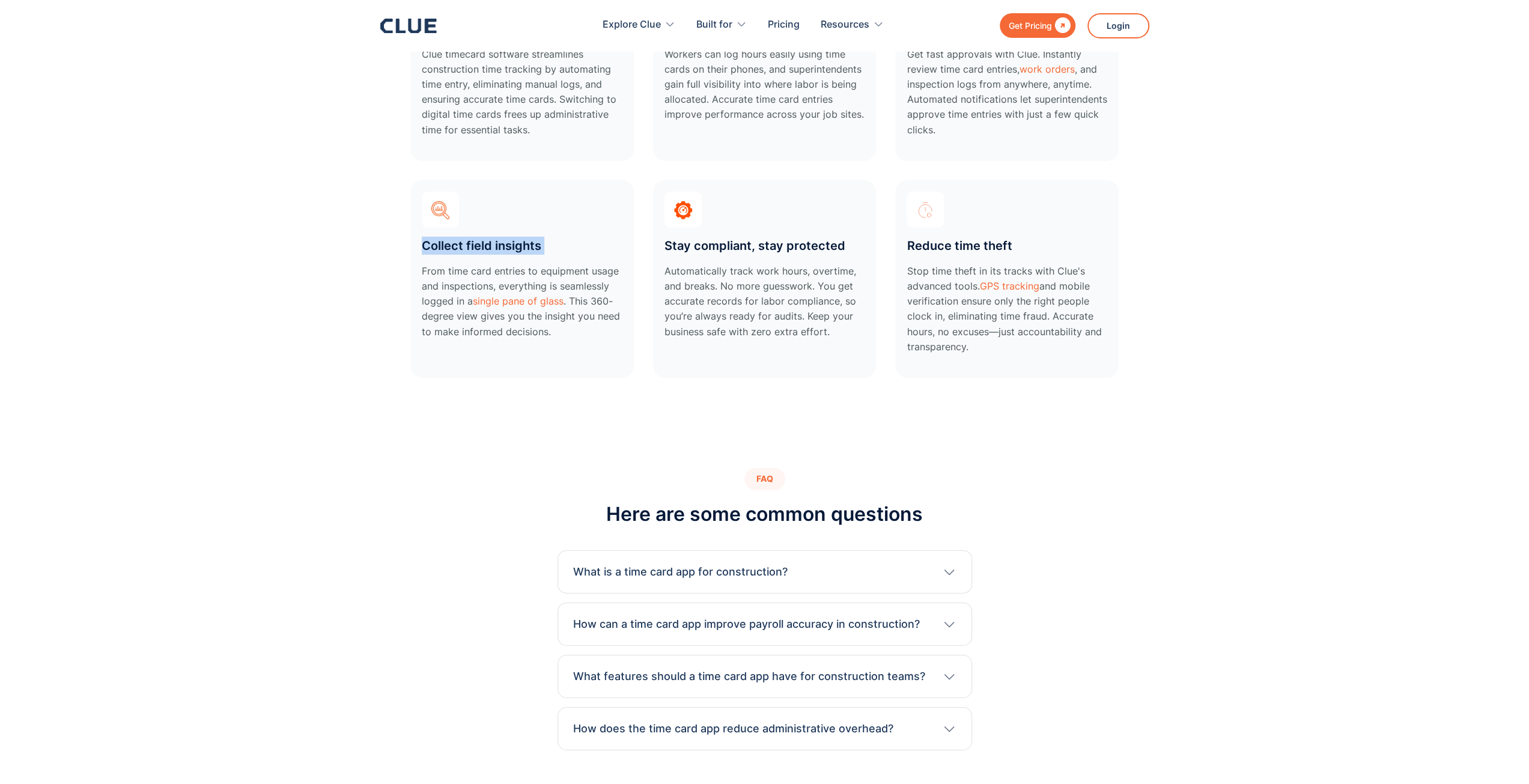
scroll to position [3966, 0]
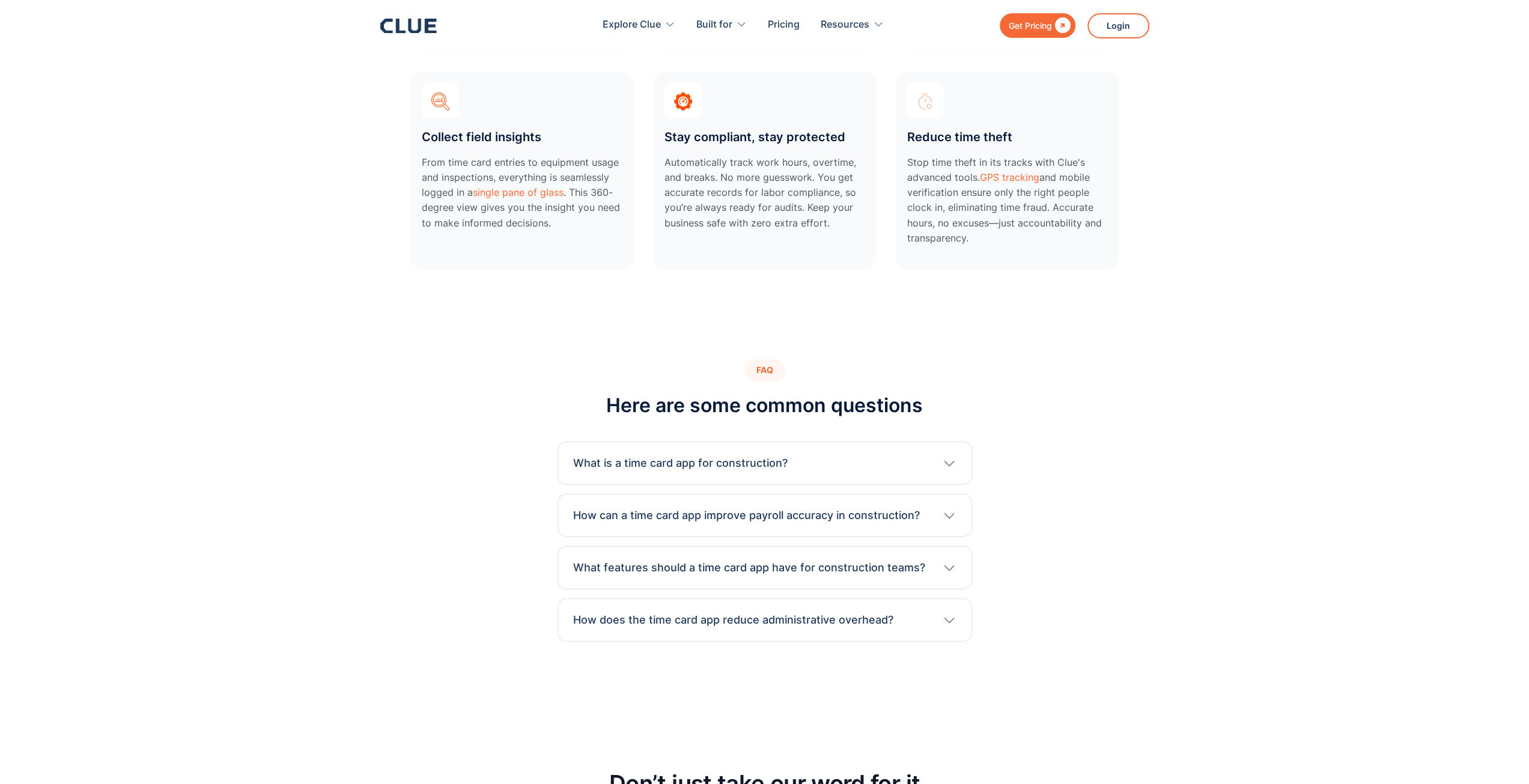
click at [781, 472] on div "What is a time card app for construction? A time card app for construction is a…" at bounding box center [765, 463] width 415 height 43
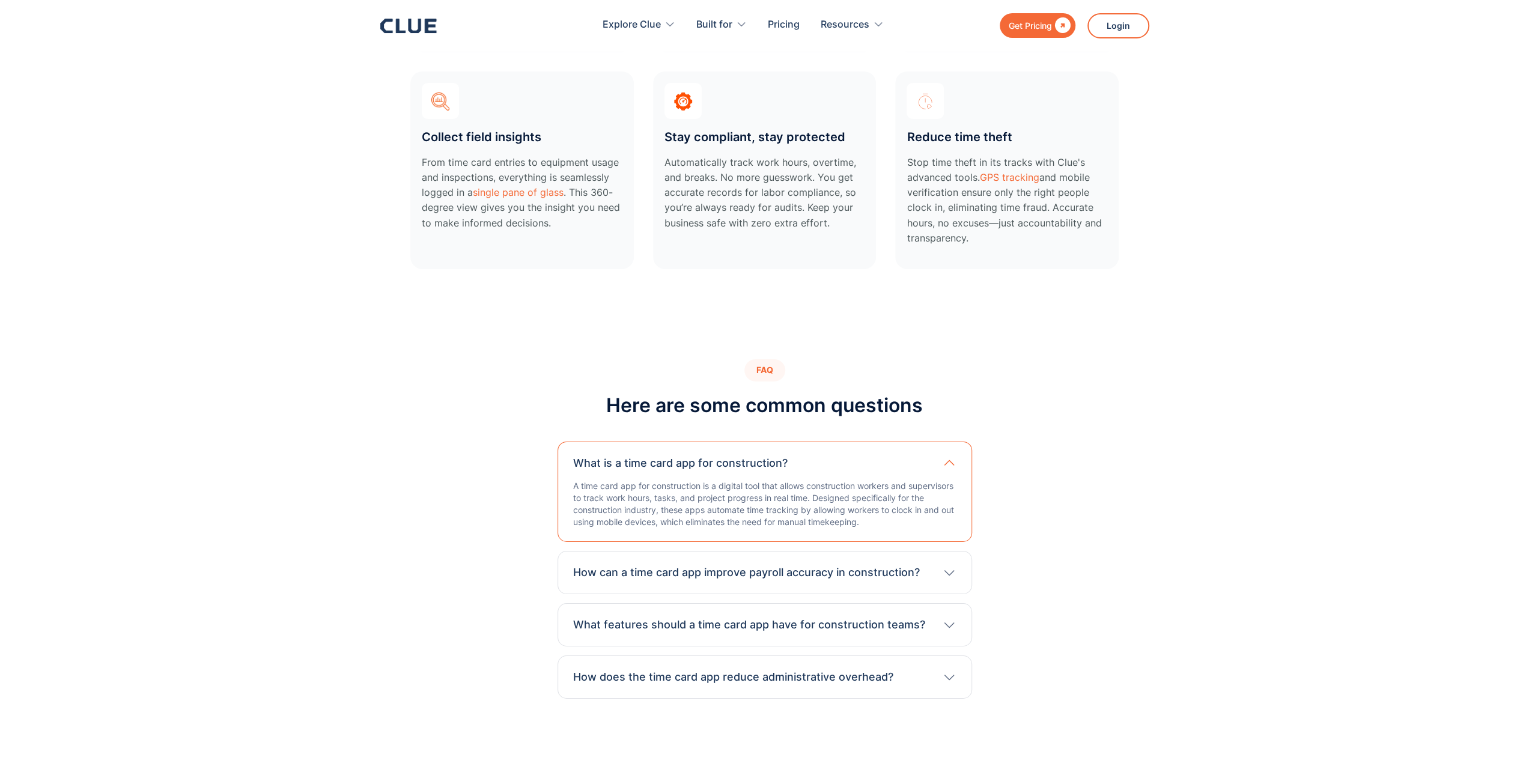
click at [735, 580] on div "How can a time card app improve payroll accuracy in construction? It tracks wor…" at bounding box center [765, 572] width 415 height 43
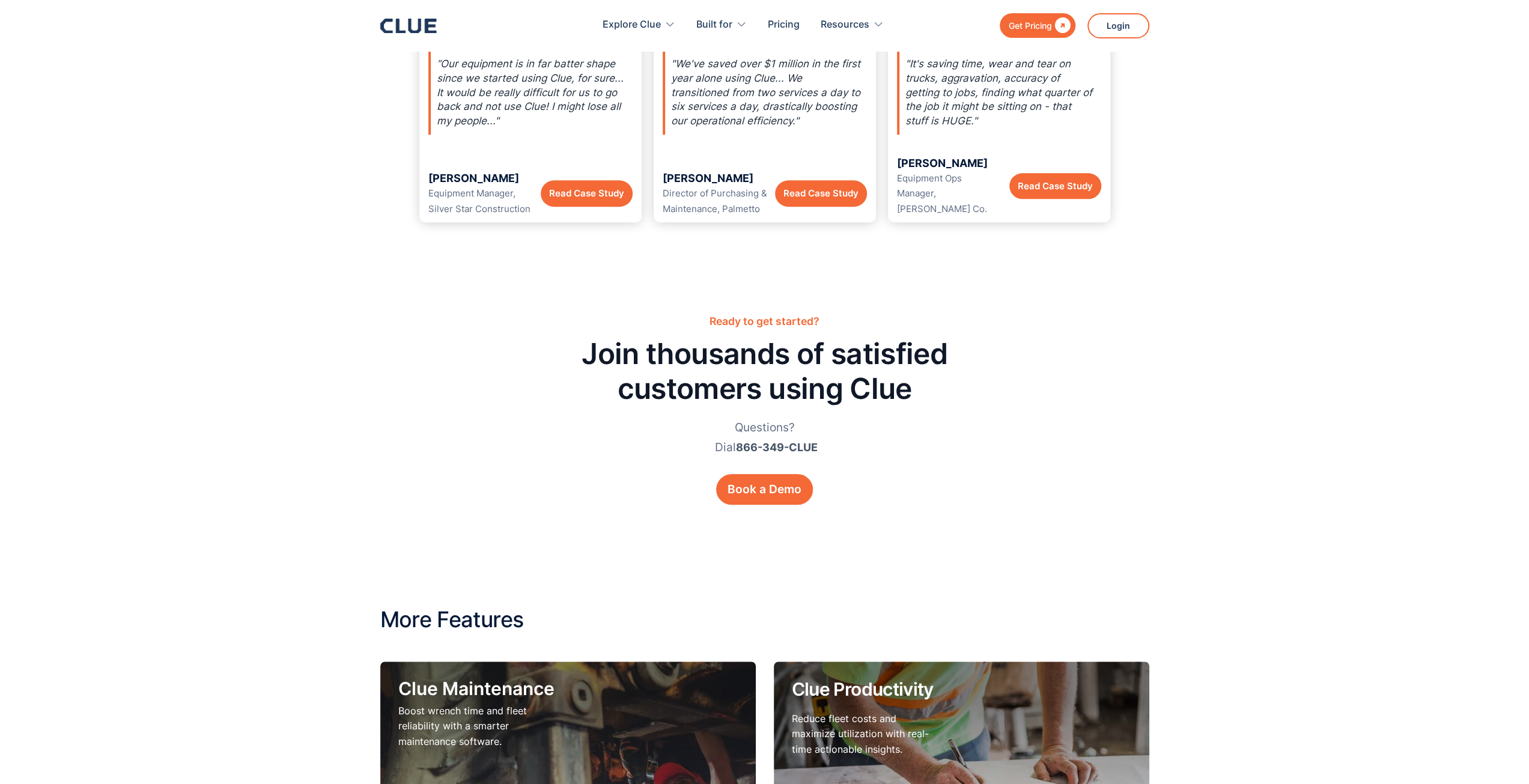
scroll to position [5769, 0]
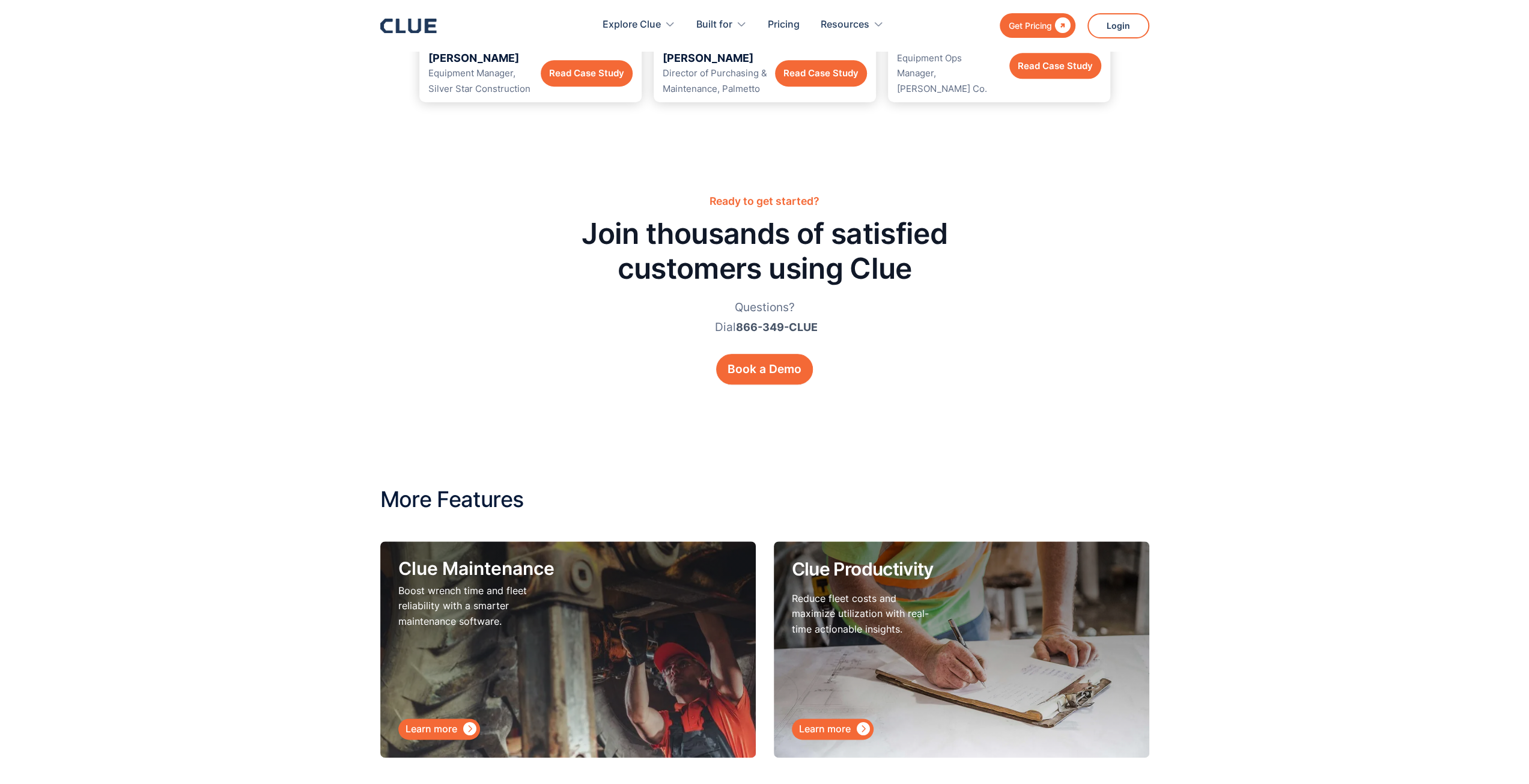
click at [436, 722] on div "Learn more" at bounding box center [431, 729] width 52 height 15
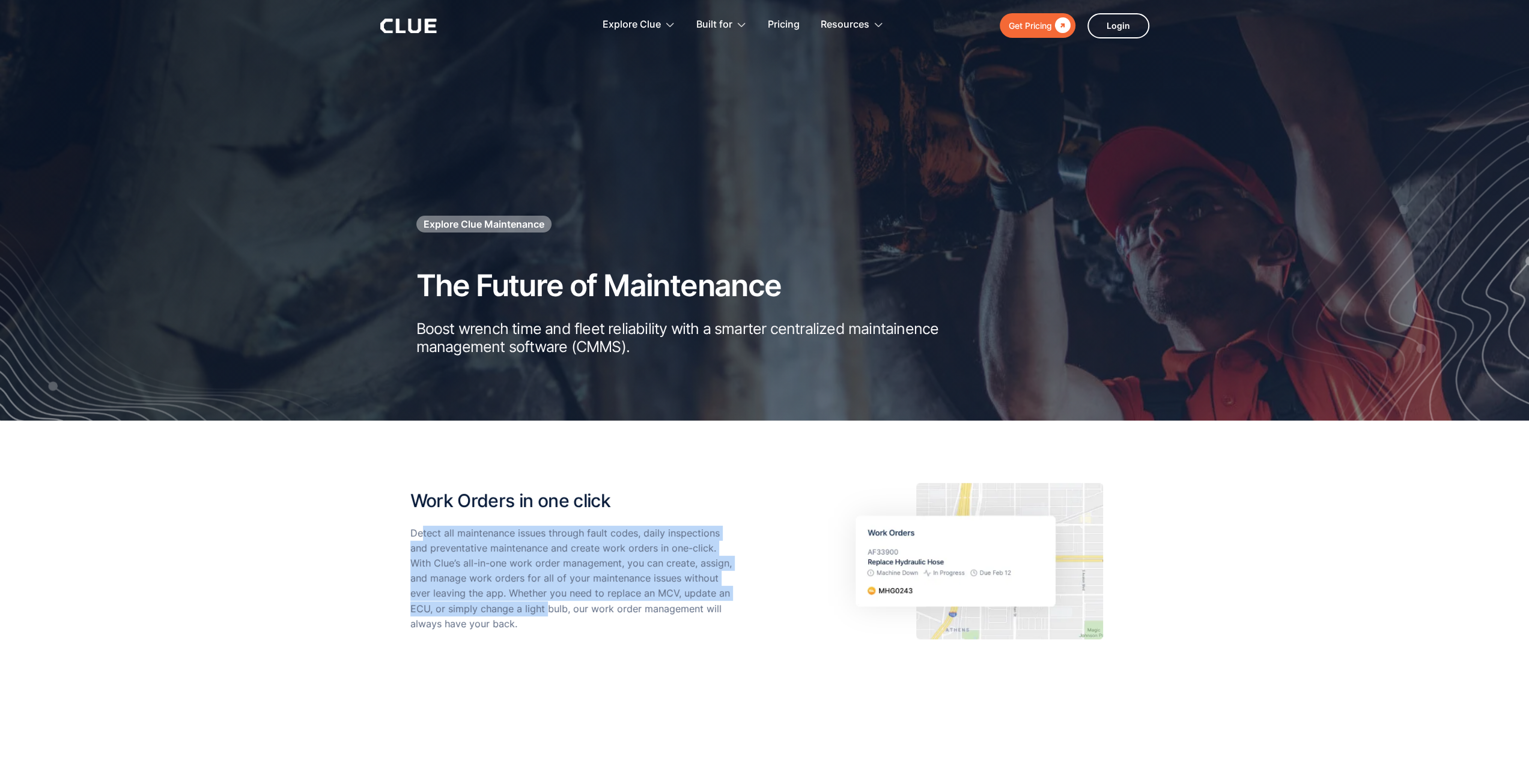
drag, startPoint x: 424, startPoint y: 537, endPoint x: 547, endPoint y: 611, distance: 143.5
click at [547, 611] on p "Detect all maintenance issues through fault codes, daily inspections and preven…" at bounding box center [572, 578] width 325 height 106
click at [548, 614] on p "Detect all maintenance issues through fault codes, daily inspections and preven…" at bounding box center [572, 578] width 325 height 106
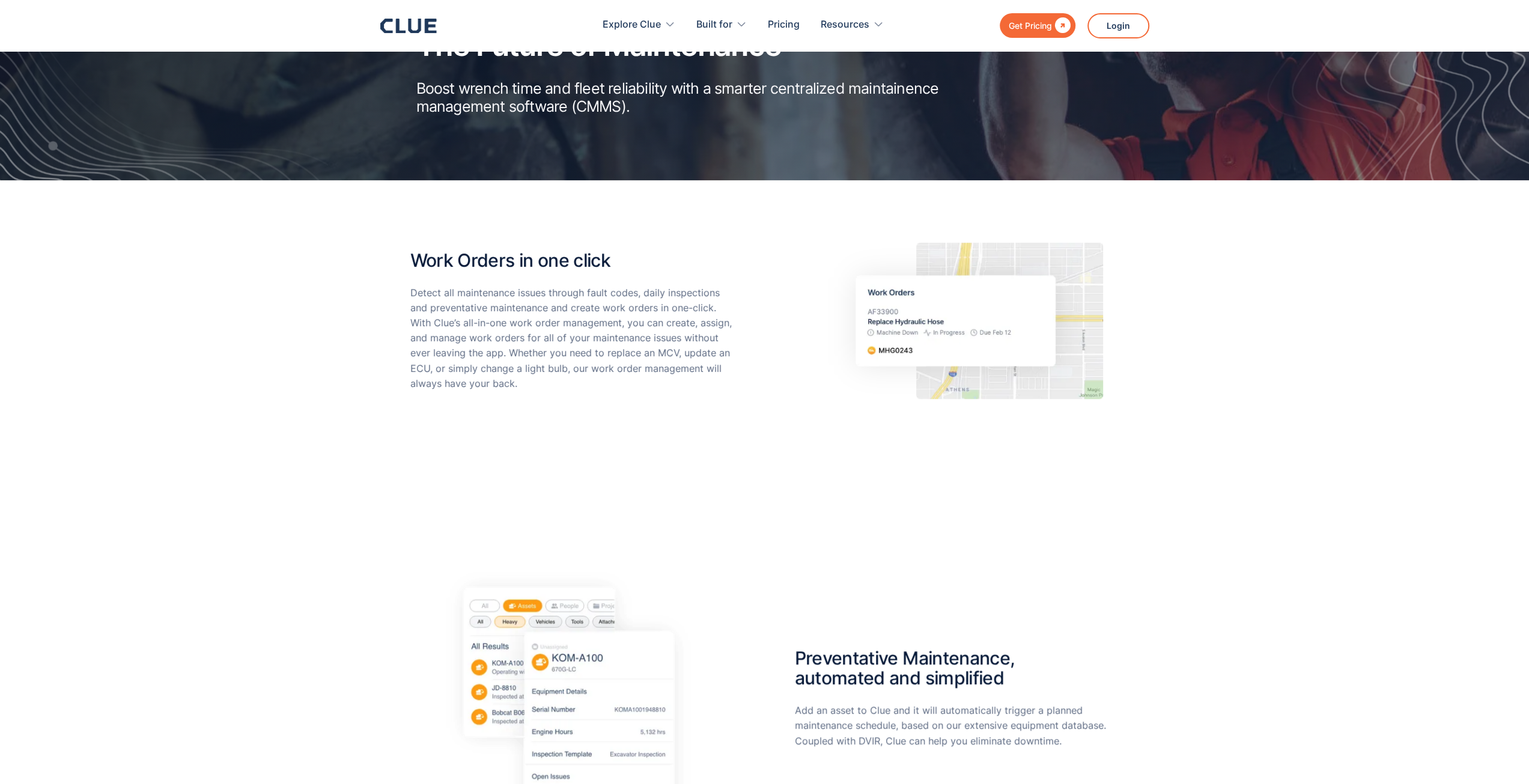
scroll to position [481, 0]
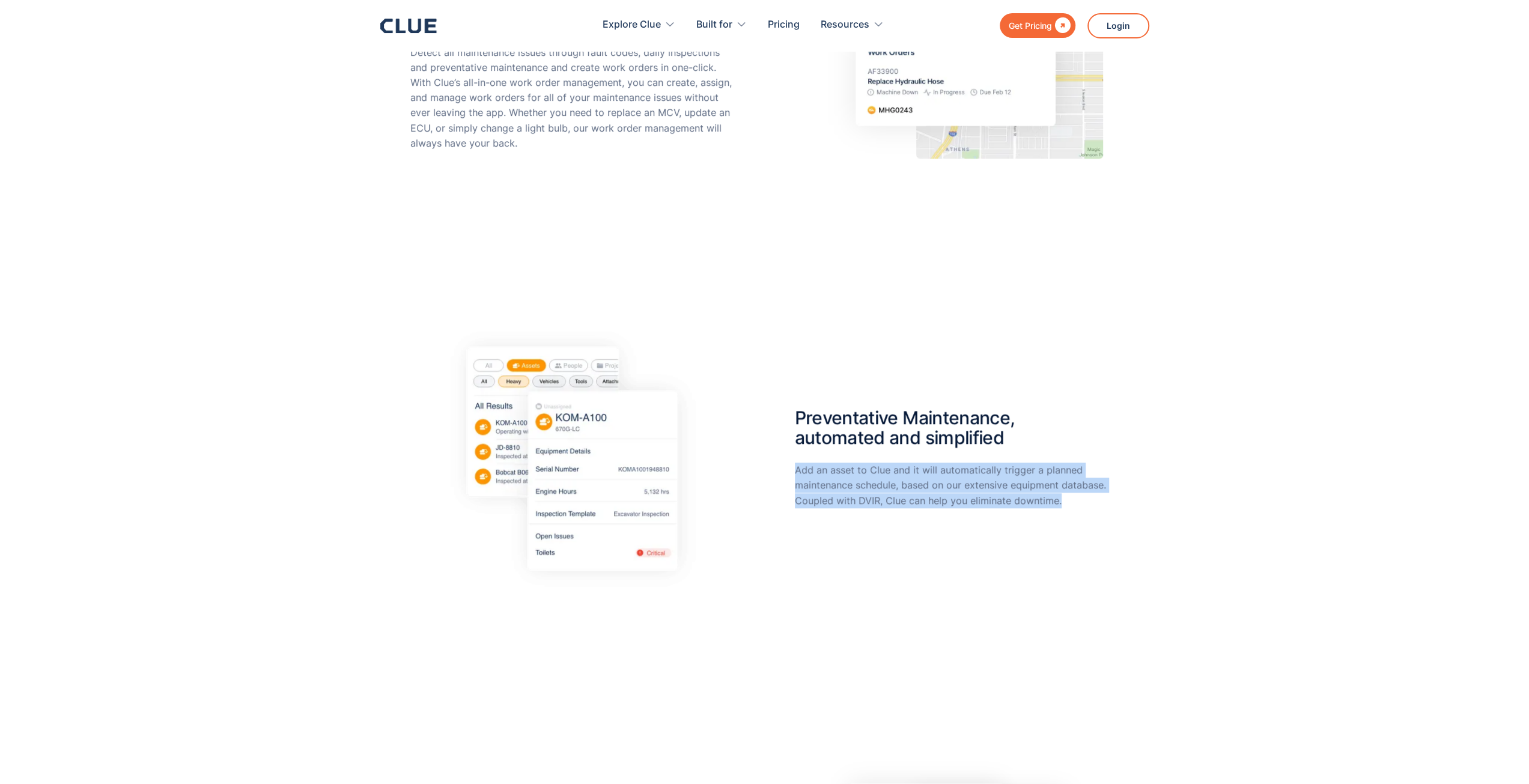
drag, startPoint x: 791, startPoint y: 473, endPoint x: 1070, endPoint y: 497, distance: 280.0
click at [1070, 497] on div "Preventative Maintenance, automated and simplified Add an asset to Clue and it …" at bounding box center [765, 458] width 709 height 295
click at [1070, 497] on p "Add an asset to Clue and it will automatically trigger a planned maintenance sc…" at bounding box center [957, 486] width 325 height 45
drag, startPoint x: 1067, startPoint y: 498, endPoint x: 793, endPoint y: 461, distance: 276.5
click at [793, 461] on div "Preventative Maintenance, automated and simplified Add an asset to Clue and it …" at bounding box center [765, 458] width 709 height 295
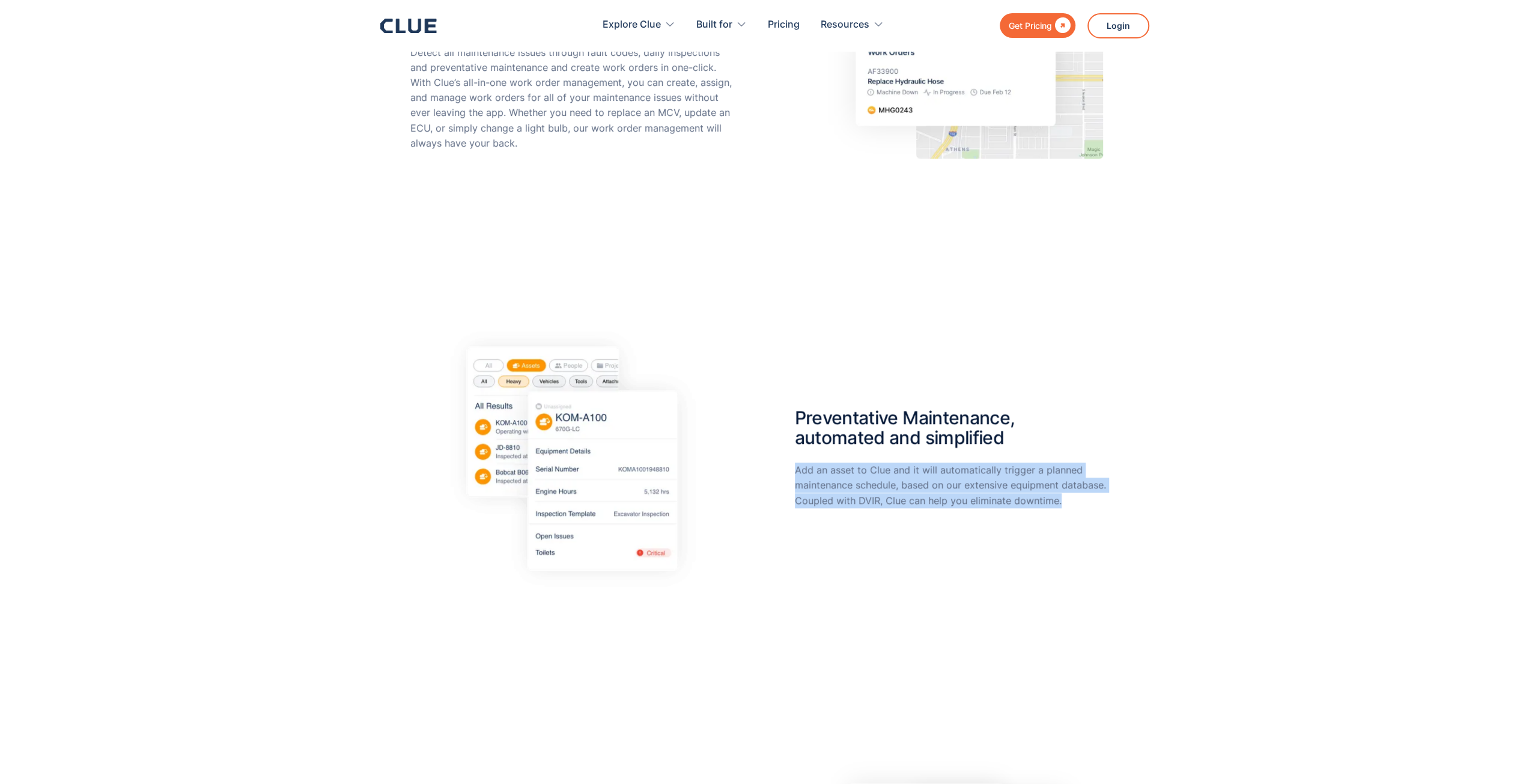
click at [793, 462] on div "Preventative Maintenance, automated and simplified Add an asset to Clue and it …" at bounding box center [765, 458] width 709 height 295
drag, startPoint x: 793, startPoint y: 467, endPoint x: 1068, endPoint y: 501, distance: 277.1
click at [1068, 501] on div "Preventative Maintenance, automated and simplified Add an asset to Clue and it …" at bounding box center [765, 458] width 709 height 295
click at [1068, 501] on p "Add an asset to Clue and it will automatically trigger a planned maintenance sc…" at bounding box center [957, 486] width 325 height 45
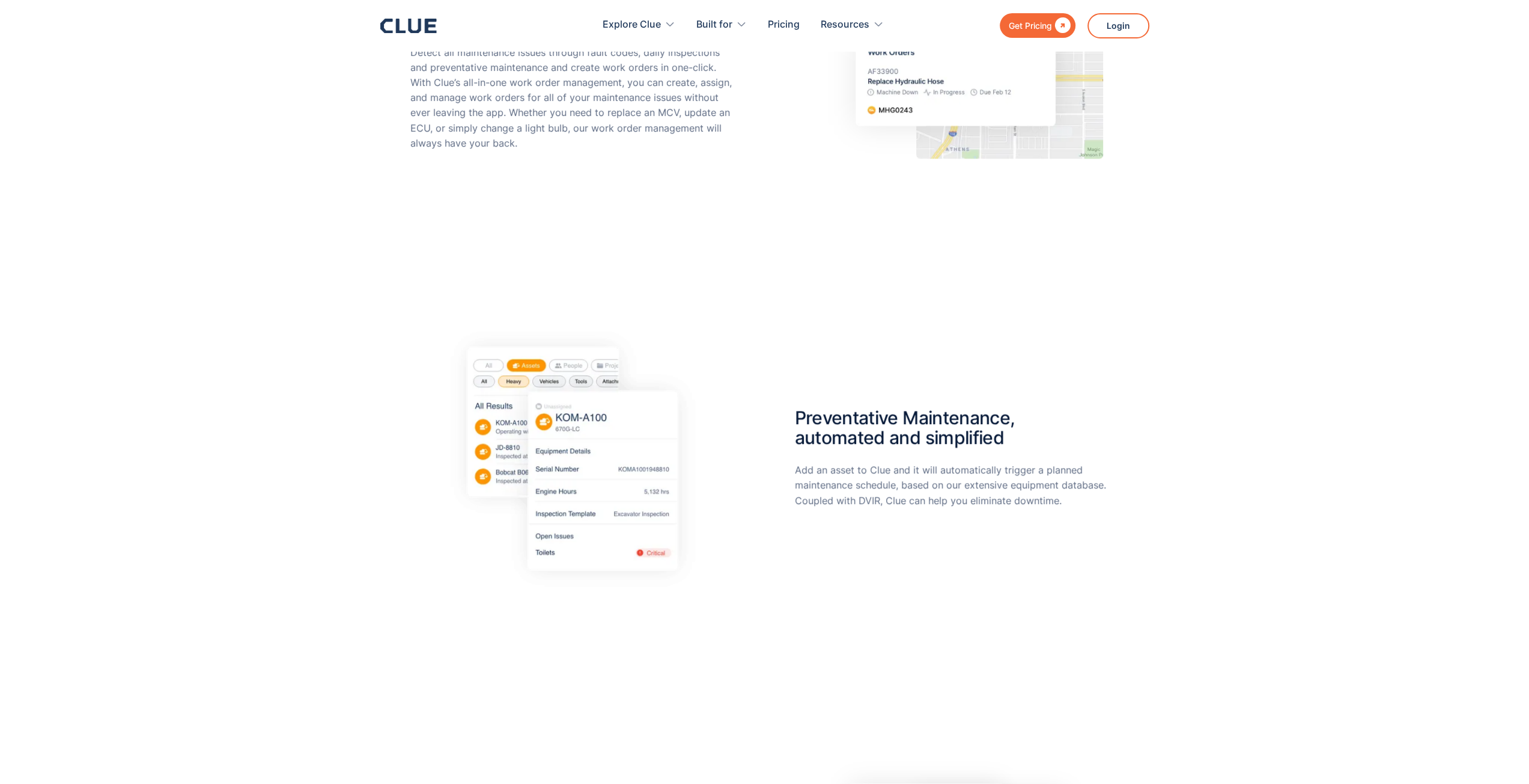
click at [821, 424] on h2 "Preventative Maintenance, automated and simplified" at bounding box center [957, 422] width 325 height 52
click at [354, 418] on div "Preventative Maintenance, automated and simplified Add an asset to Clue and it …" at bounding box center [764, 464] width 1529 height 406
click at [342, 374] on div "Preventative Maintenance, automated and simplified Add an asset to Clue and it …" at bounding box center [764, 464] width 1529 height 406
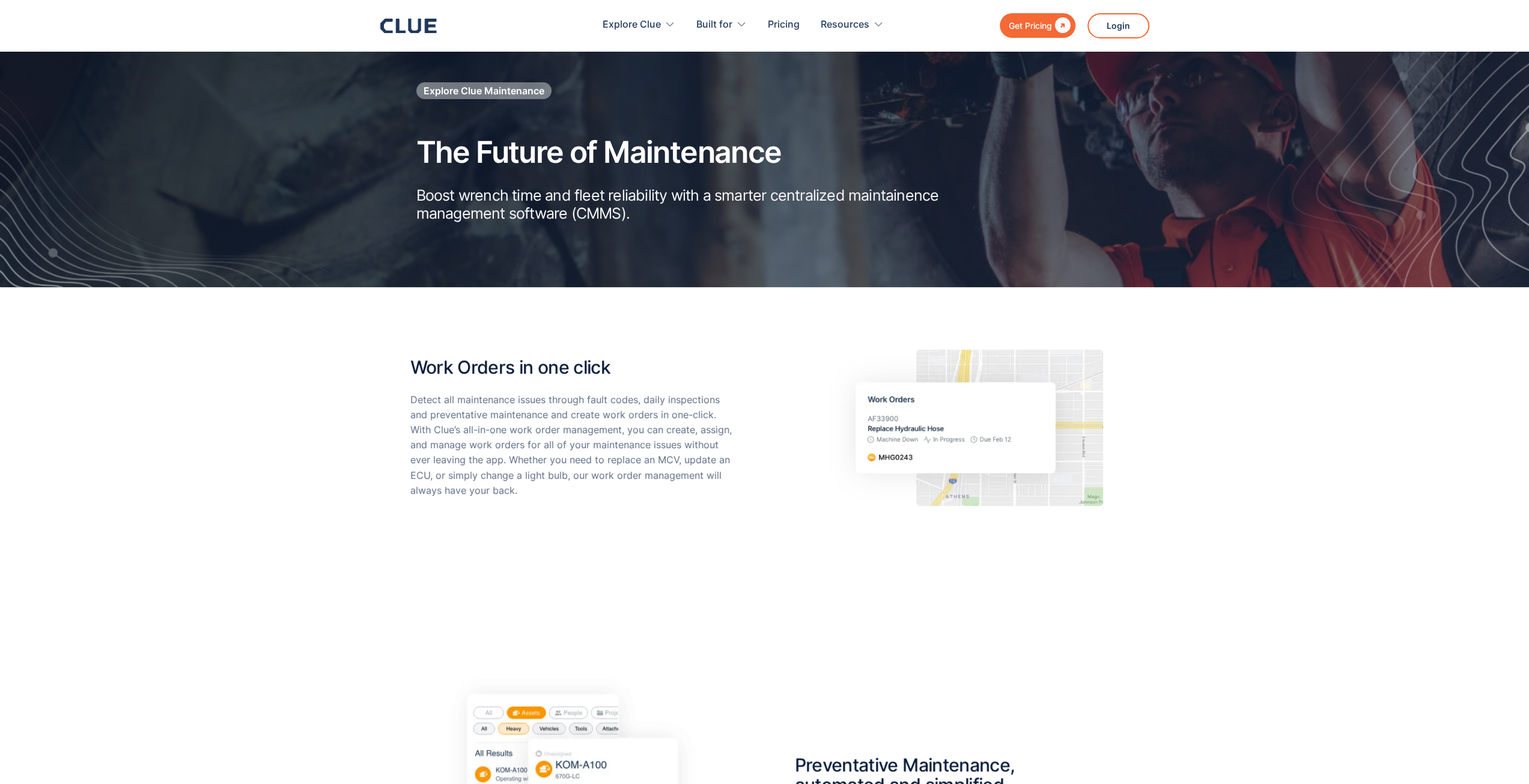
scroll to position [0, 0]
